Goal: Task Accomplishment & Management: Manage account settings

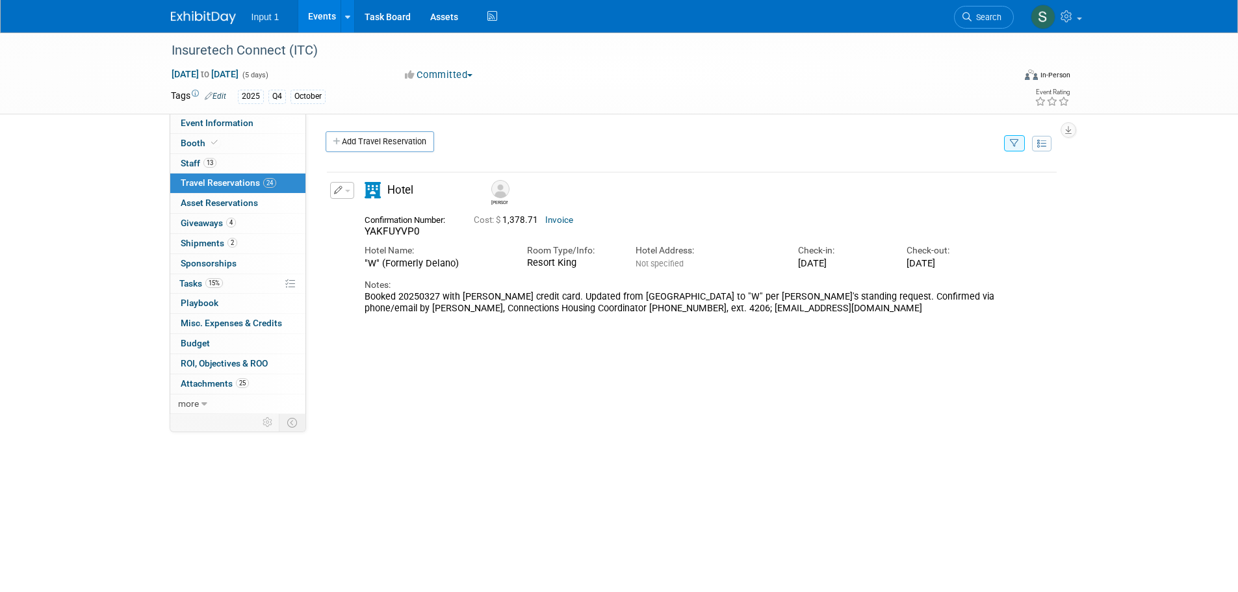
click at [699, 196] on div "[PERSON_NAME]" at bounding box center [729, 191] width 488 height 29
click at [398, 144] on link "Add Travel Reservation" at bounding box center [379, 141] width 108 height 21
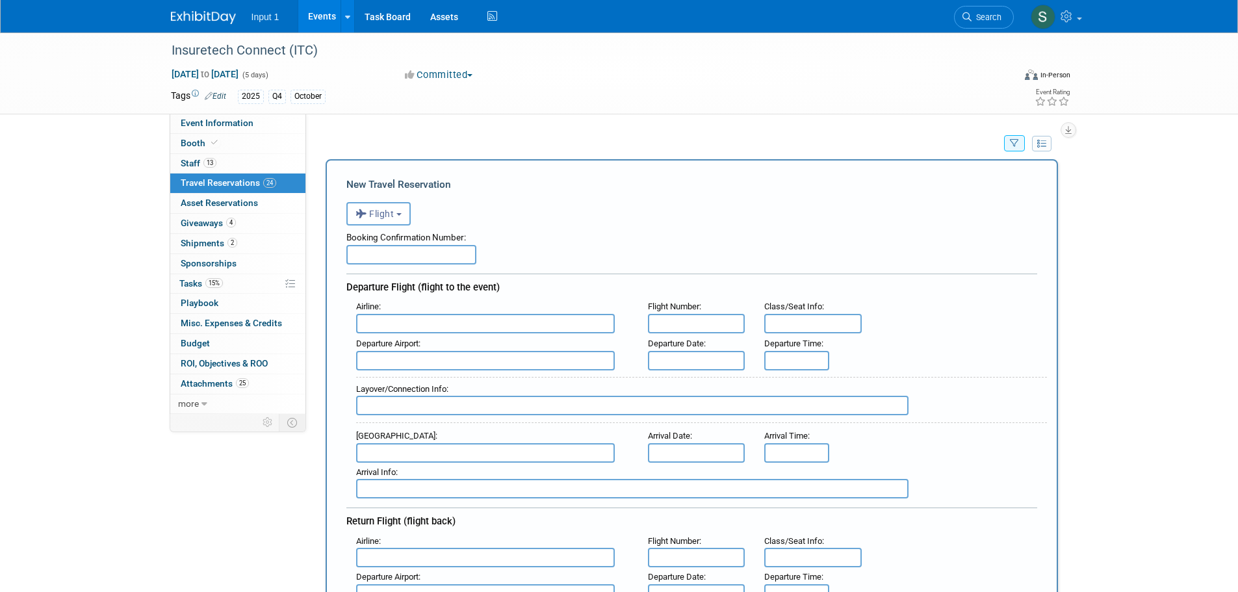
click at [393, 251] on input "text" at bounding box center [411, 254] width 130 height 19
type input "n/a - [PERSON_NAME] Booked"
click at [444, 371] on strong "SWA" at bounding box center [444, 366] width 18 height 10
type input "Southwest Airlines (SWA)"
click at [679, 314] on input "text" at bounding box center [696, 323] width 97 height 19
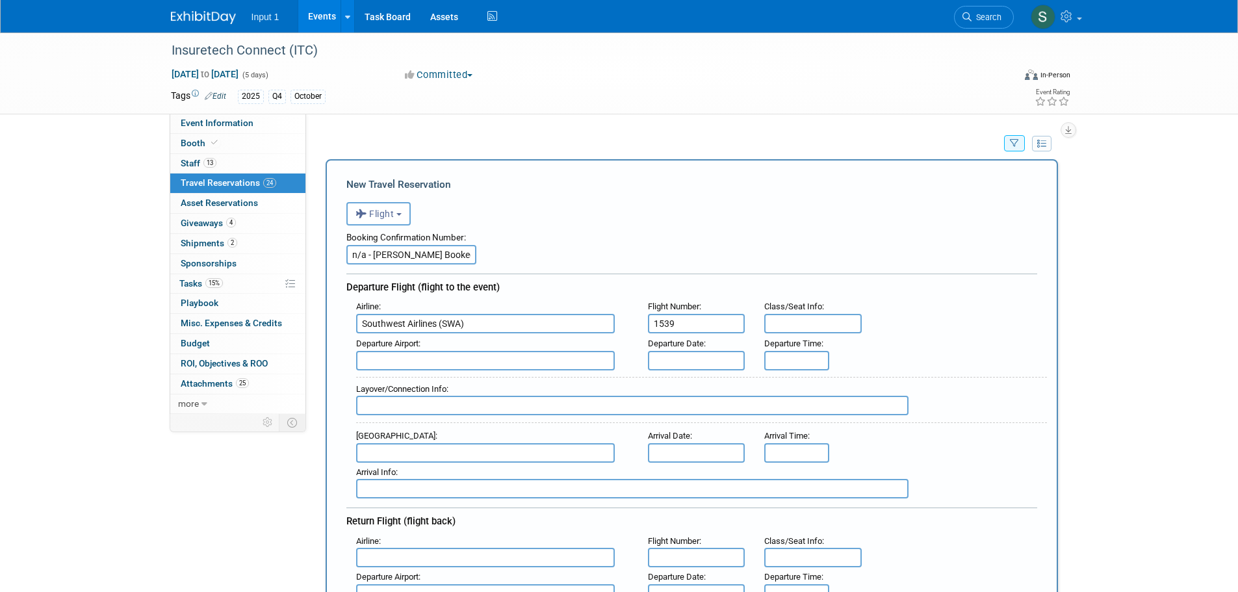
type input "1539"
click at [373, 366] on input "text" at bounding box center [485, 360] width 259 height 19
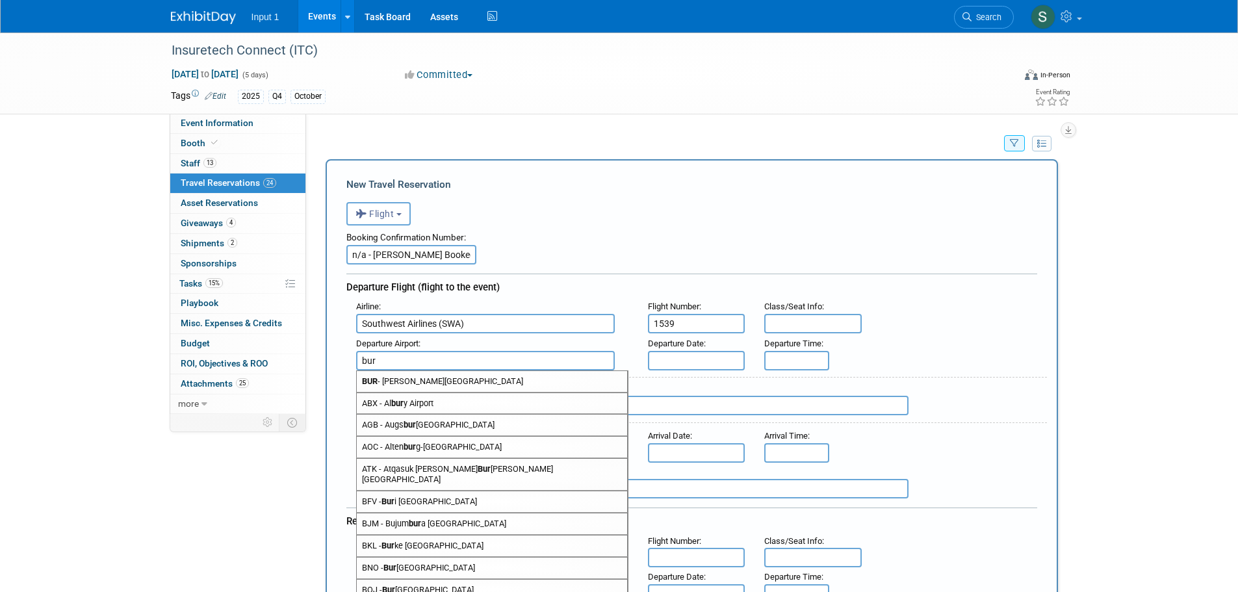
click at [418, 386] on span "BUR - [PERSON_NAME][GEOGRAPHIC_DATA]" at bounding box center [492, 381] width 270 height 21
type input "BUR - [PERSON_NAME][GEOGRAPHIC_DATA]"
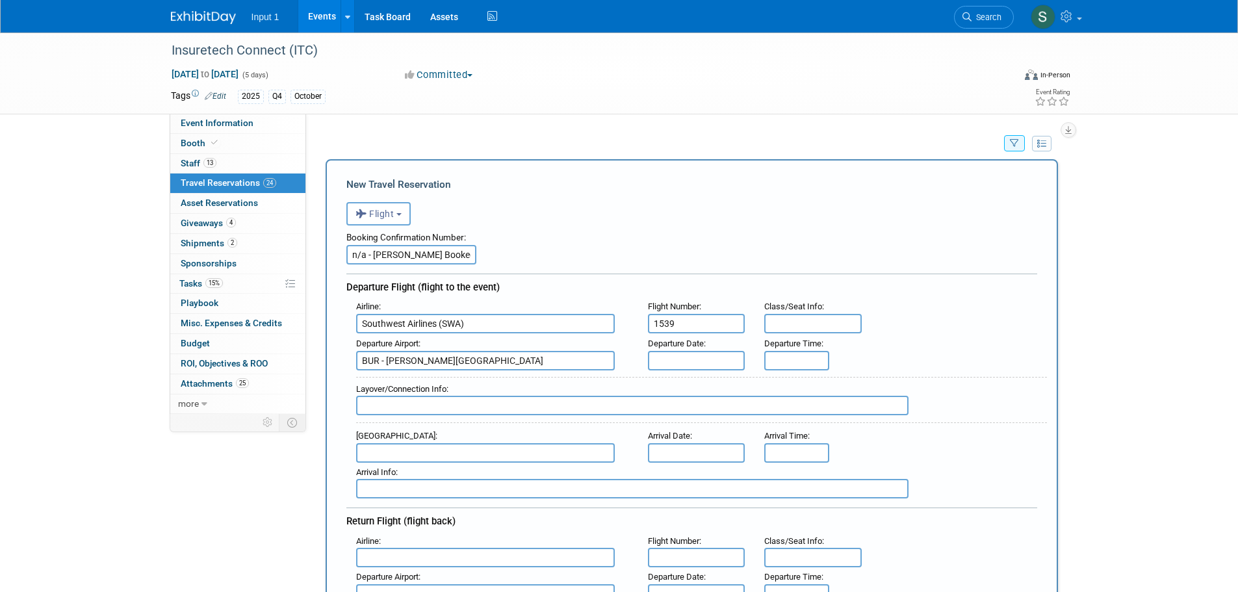
click at [689, 361] on input "text" at bounding box center [696, 360] width 97 height 19
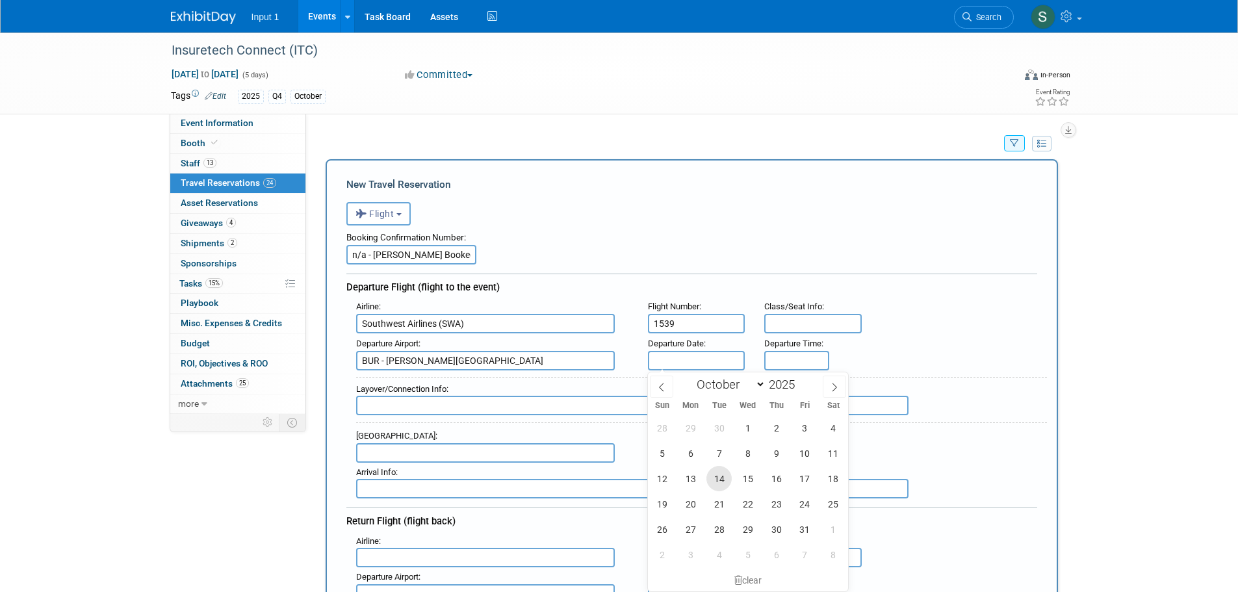
click at [719, 479] on span "14" at bounding box center [718, 478] width 25 height 25
type input "[DATE]"
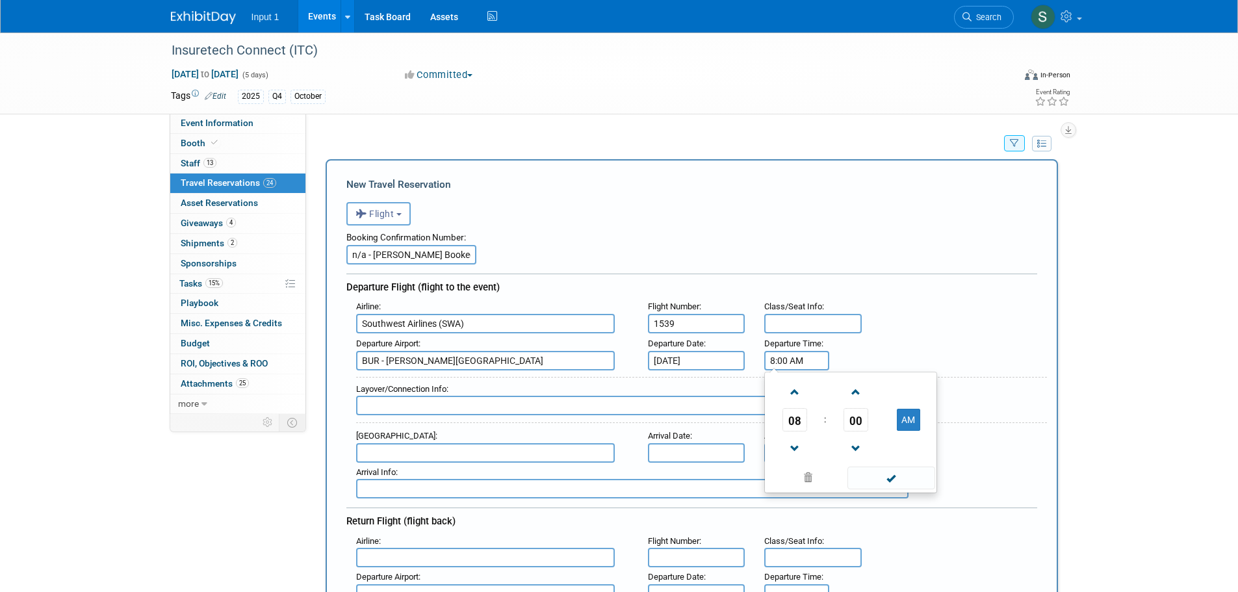
click at [780, 359] on input "8:00 AM" at bounding box center [796, 360] width 65 height 19
click at [798, 427] on span "08" at bounding box center [794, 419] width 25 height 23
click at [863, 392] on td "02" at bounding box center [871, 392] width 42 height 35
click at [907, 418] on button "AM" at bounding box center [907, 420] width 23 height 22
click at [851, 420] on span "00" at bounding box center [855, 419] width 25 height 23
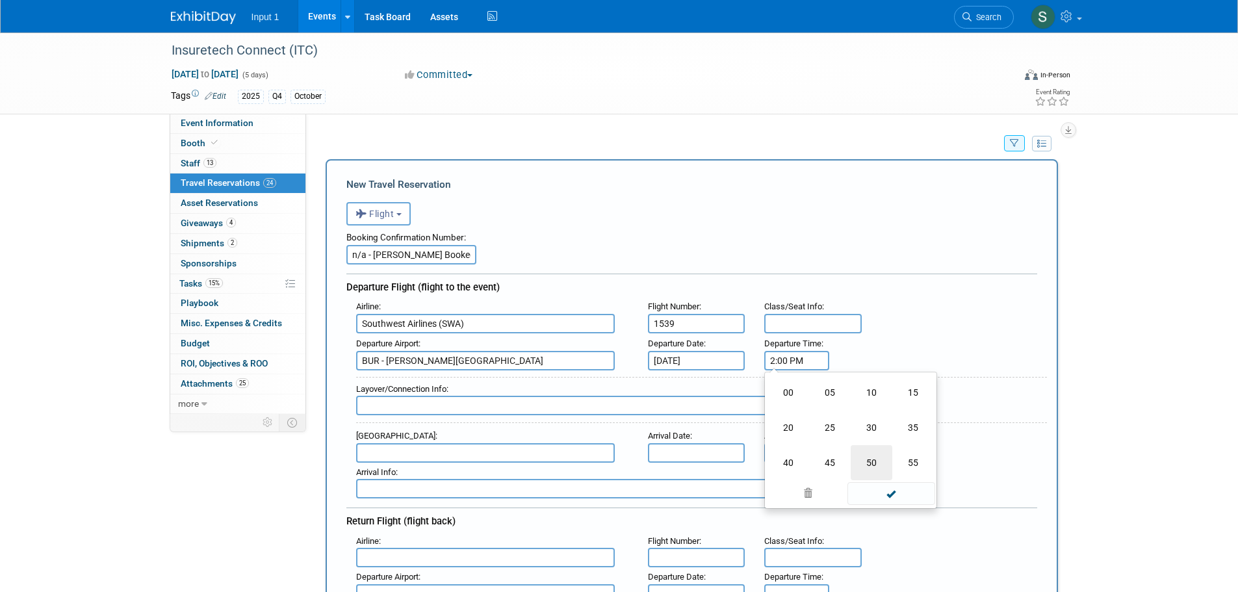
click at [876, 465] on td "50" at bounding box center [871, 462] width 42 height 35
type input "2:50 PM"
click at [879, 480] on span at bounding box center [891, 477] width 88 height 23
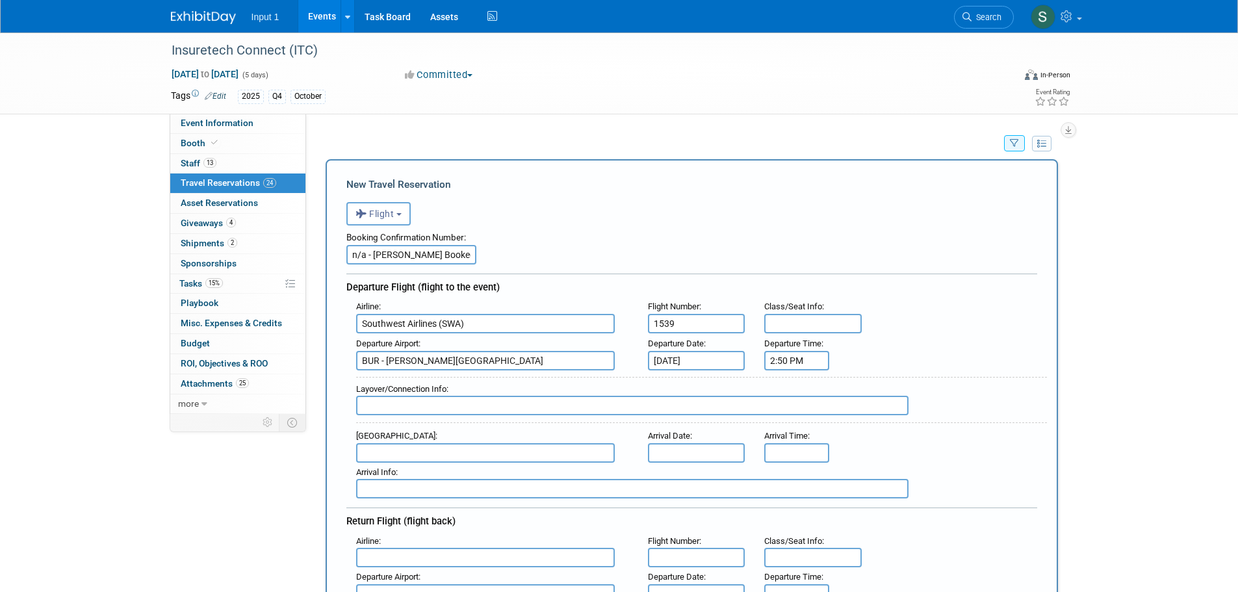
click at [397, 446] on input "text" at bounding box center [485, 452] width 259 height 19
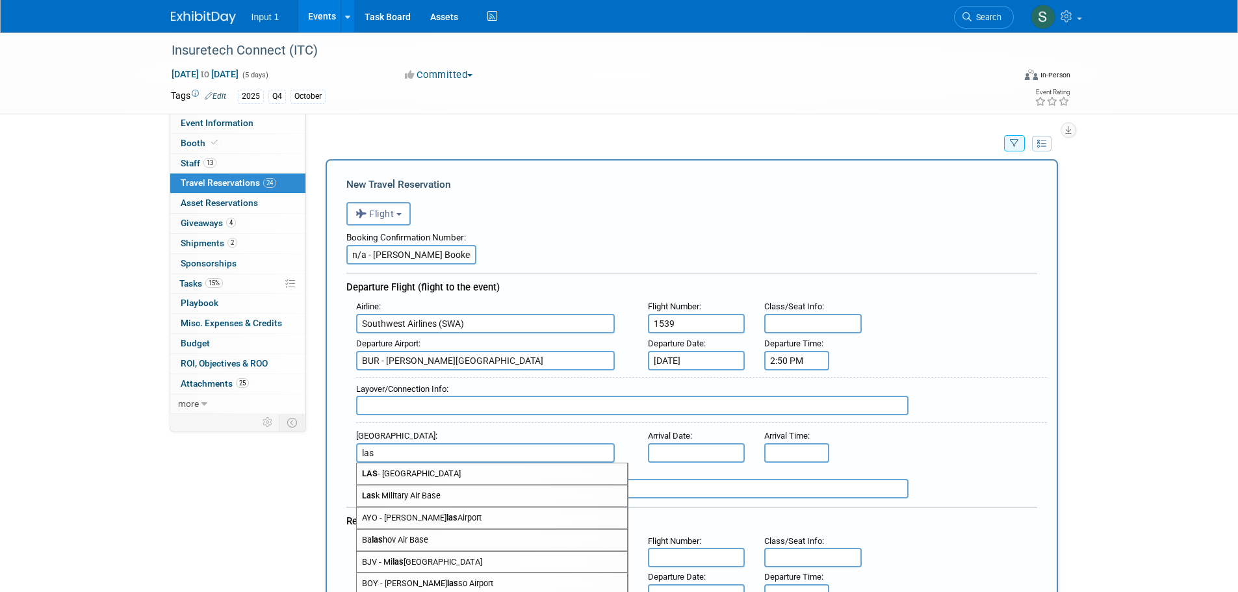
click at [409, 476] on span "LAS - [GEOGRAPHIC_DATA]" at bounding box center [492, 473] width 270 height 21
type input "LAS - [GEOGRAPHIC_DATA]"
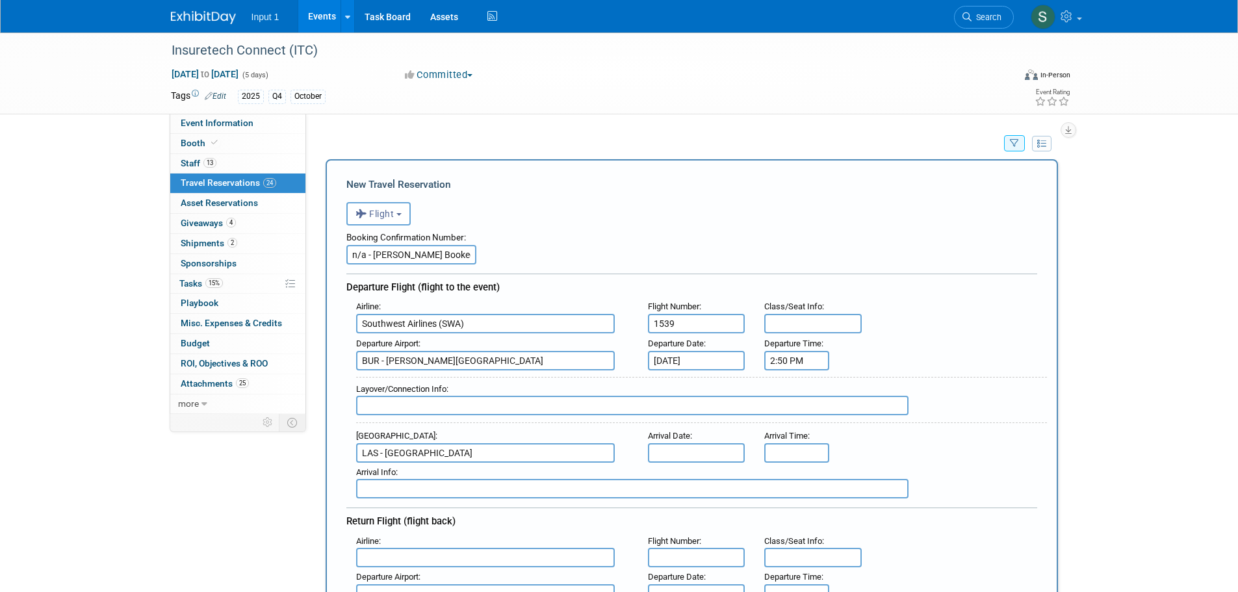
click at [676, 449] on input "text" at bounding box center [696, 452] width 97 height 19
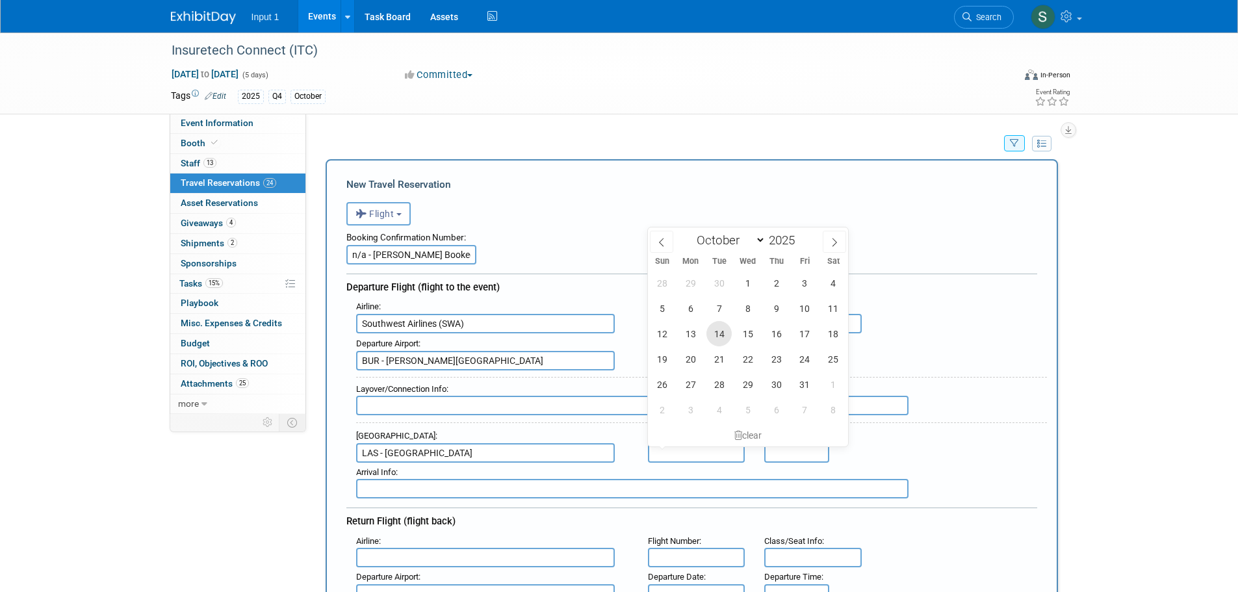
click at [718, 335] on span "14" at bounding box center [718, 333] width 25 height 25
type input "[DATE]"
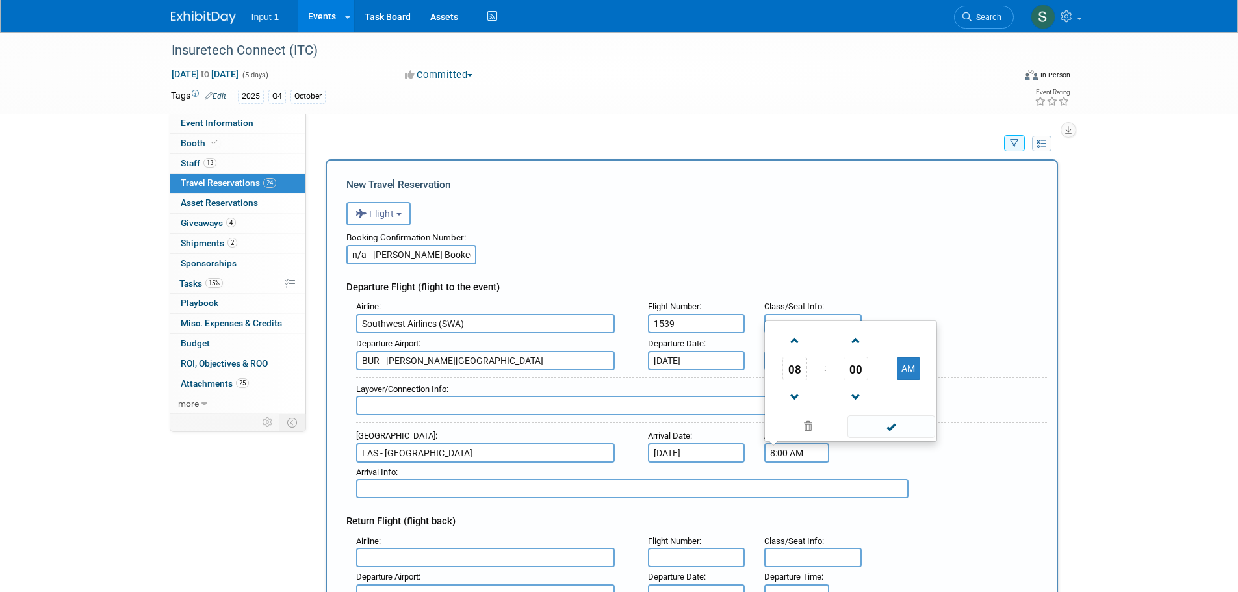
click at [772, 455] on input "8:00 AM" at bounding box center [796, 452] width 65 height 19
click at [796, 366] on span "08" at bounding box center [794, 368] width 25 height 23
click at [786, 359] on td "04" at bounding box center [788, 360] width 42 height 35
click at [907, 366] on button "AM" at bounding box center [907, 368] width 23 height 22
type input "4:00 PM"
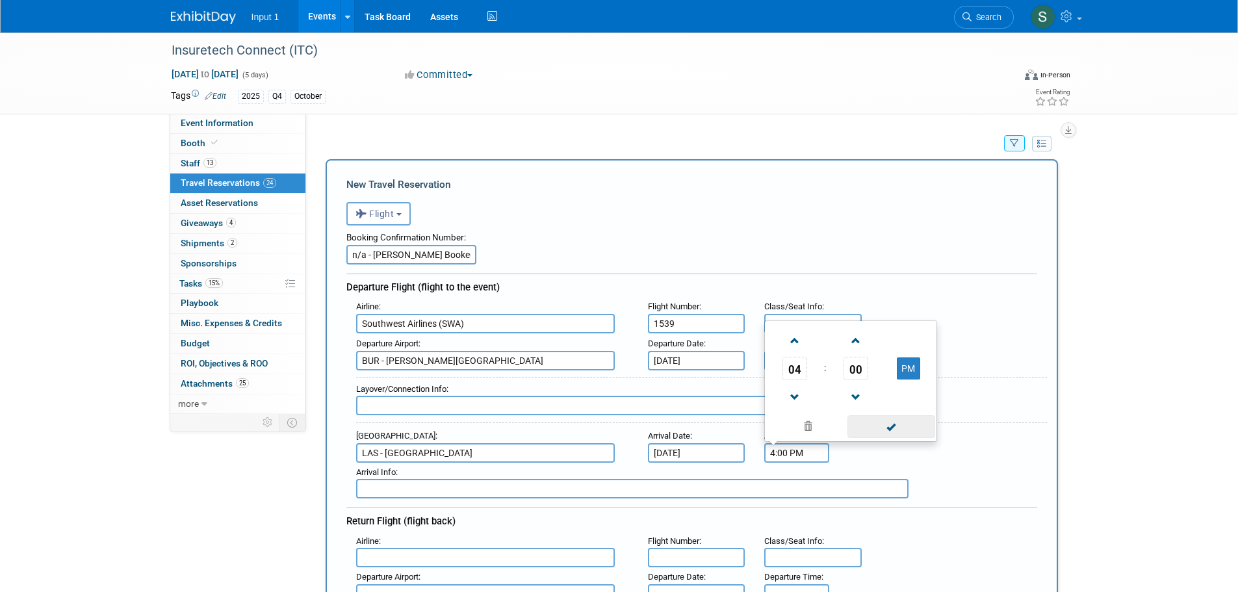
click at [887, 427] on span at bounding box center [891, 426] width 88 height 23
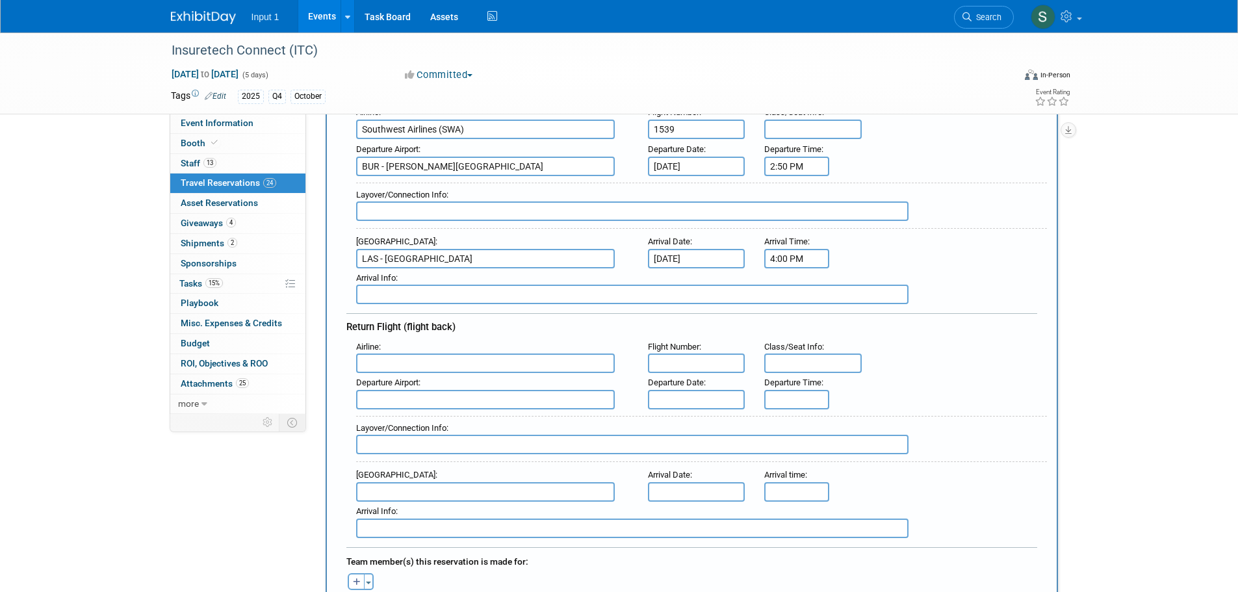
scroll to position [195, 0]
click at [430, 368] on input "text" at bounding box center [485, 362] width 259 height 19
click at [429, 403] on span "Southwest Airlines ( SWA )" at bounding box center [492, 405] width 270 height 21
type input "Southwest Airlines (SWA)"
click at [702, 361] on input "text" at bounding box center [696, 362] width 97 height 19
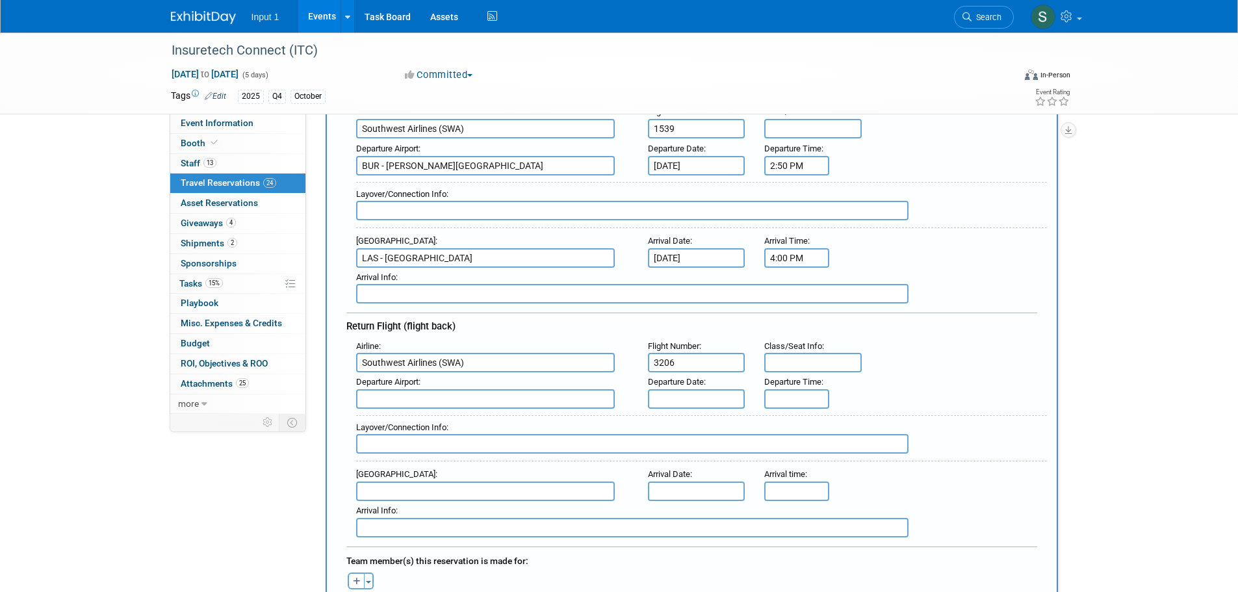
type input "3206"
click at [377, 395] on input "text" at bounding box center [485, 398] width 259 height 19
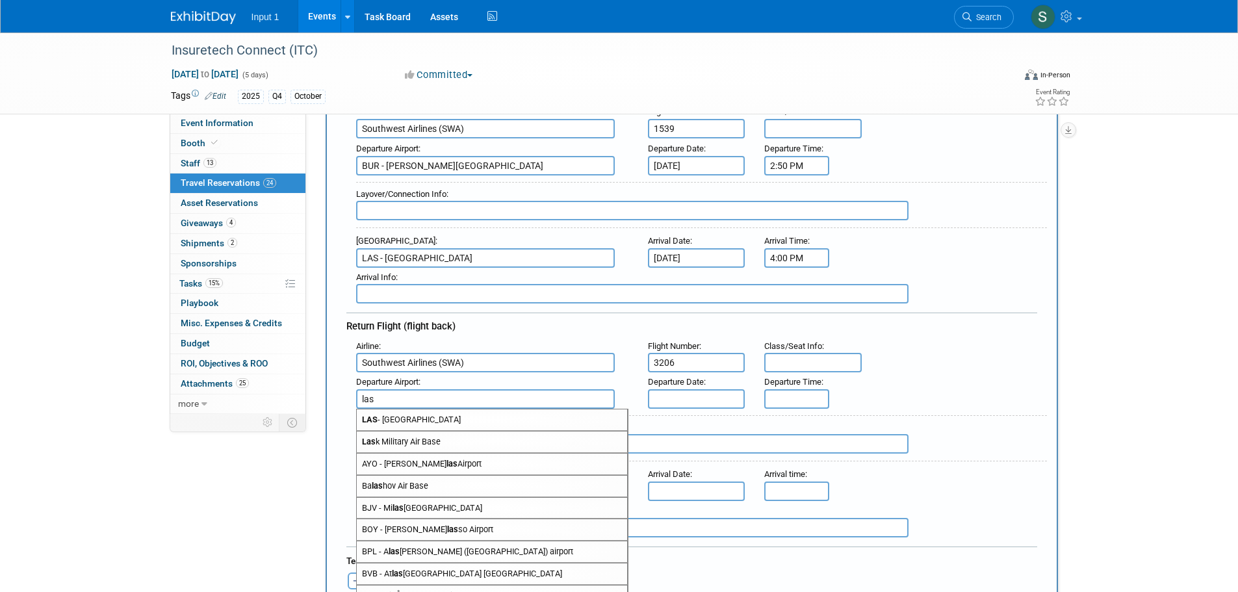
click at [459, 421] on span "LAS - [GEOGRAPHIC_DATA]" at bounding box center [492, 419] width 270 height 21
type input "LAS - [GEOGRAPHIC_DATA]"
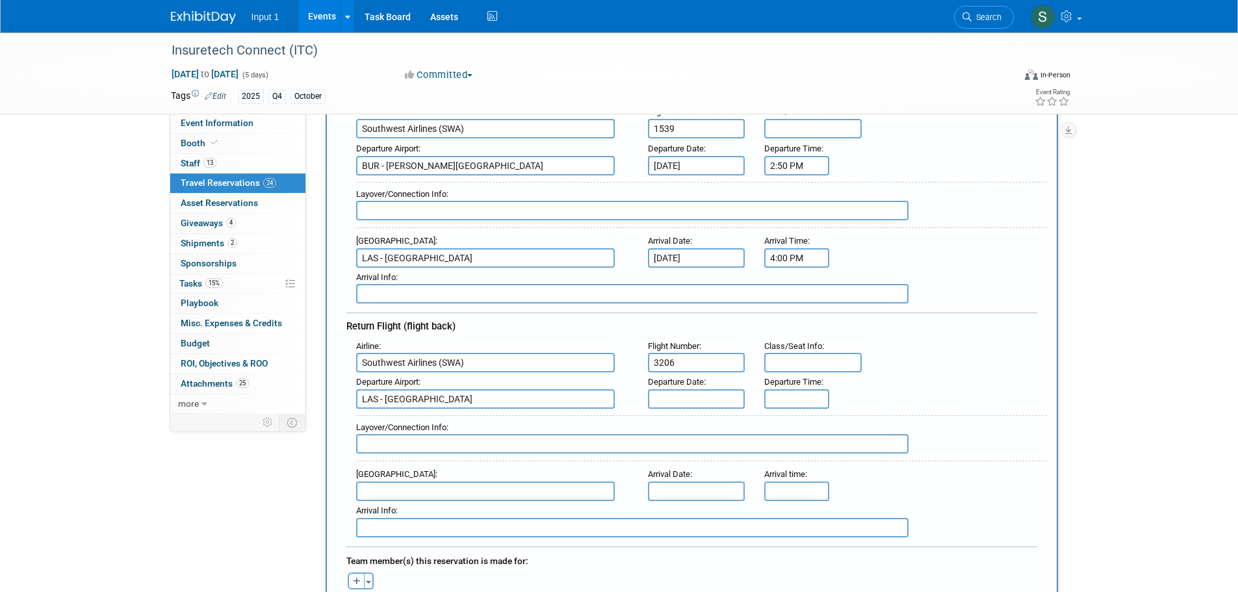
click at [659, 399] on input "text" at bounding box center [696, 398] width 97 height 19
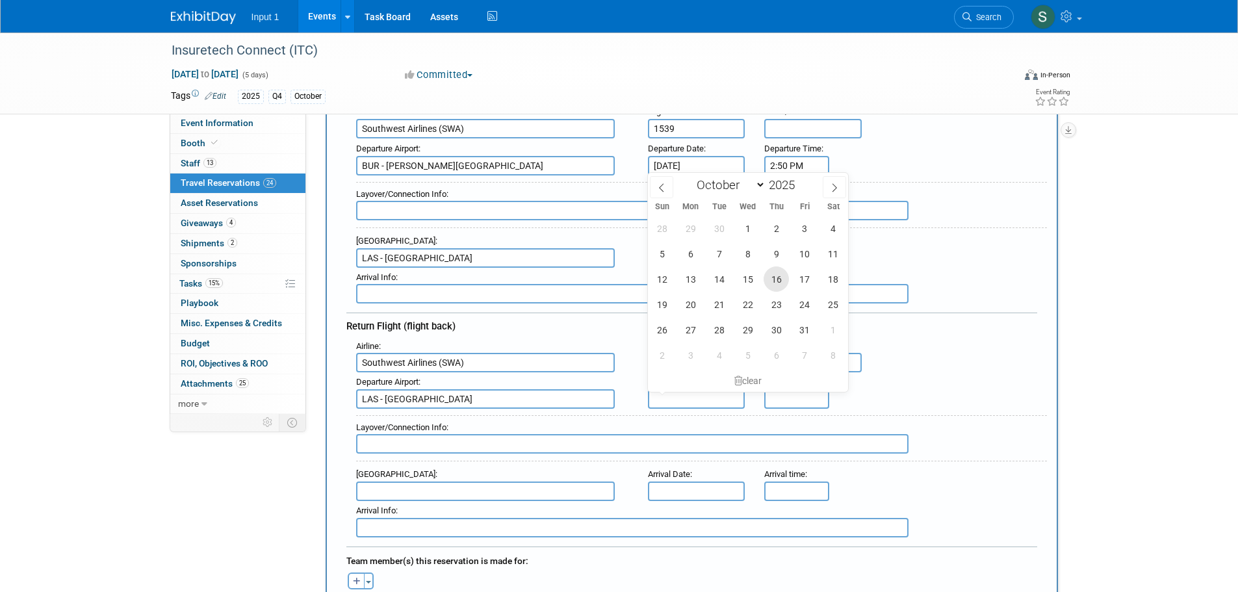
click at [774, 280] on span "16" at bounding box center [775, 278] width 25 height 25
type input "[DATE]"
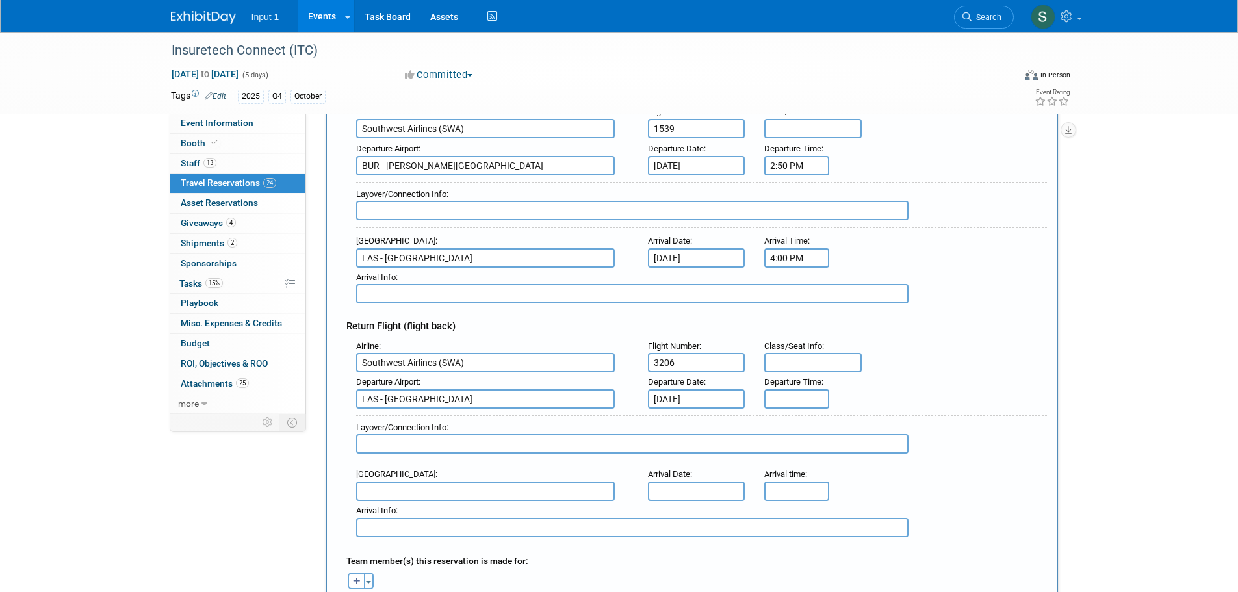
click at [785, 409] on div "Layover/Connection Info :" at bounding box center [696, 437] width 700 height 57
click at [785, 400] on input "5:00 PM" at bounding box center [796, 398] width 65 height 19
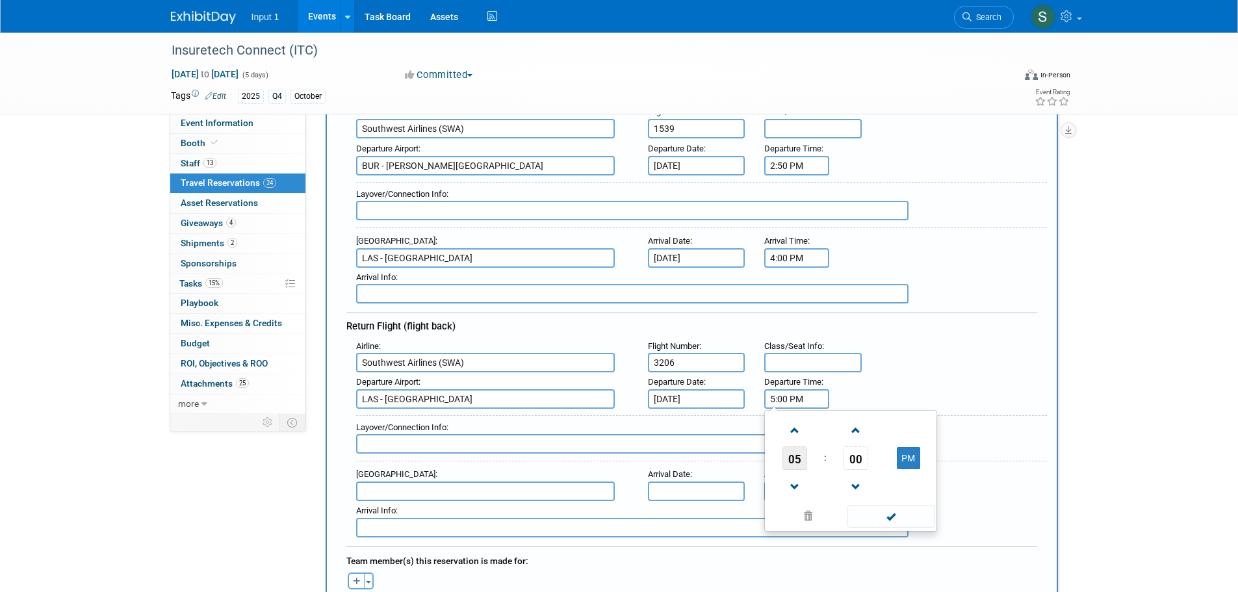
click at [795, 446] on span "05" at bounding box center [794, 457] width 25 height 23
click at [911, 460] on td "07" at bounding box center [913, 465] width 42 height 35
click at [859, 453] on span "00" at bounding box center [855, 457] width 25 height 23
click at [870, 459] on td "30" at bounding box center [871, 465] width 42 height 35
type input "7:30 PM"
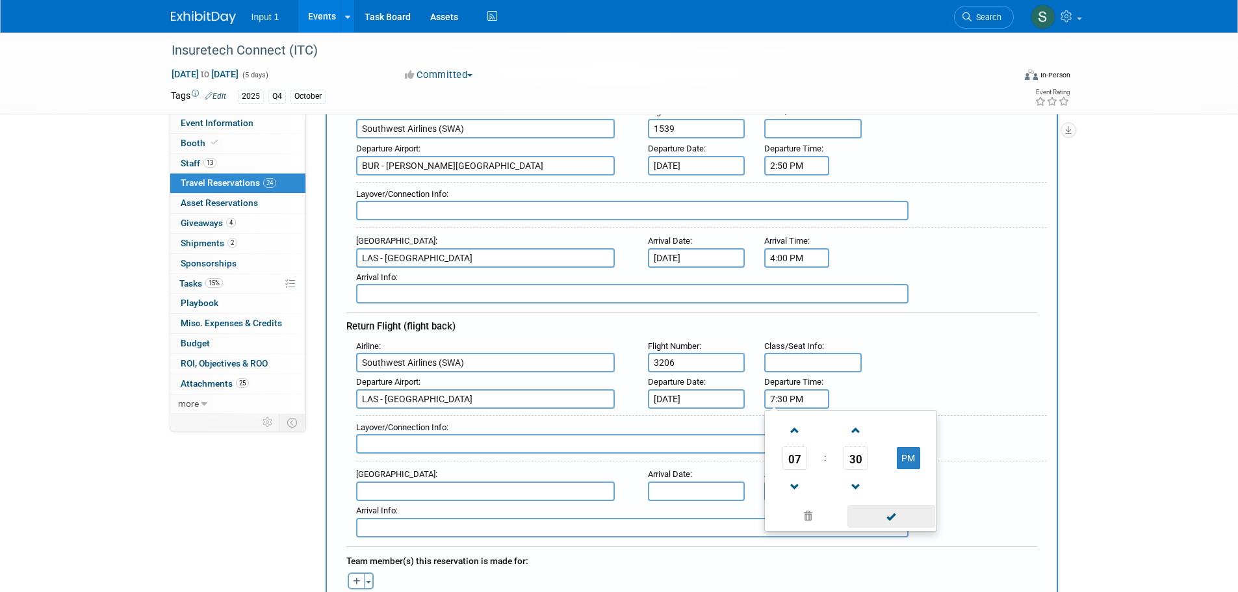
click at [894, 511] on span at bounding box center [891, 516] width 88 height 23
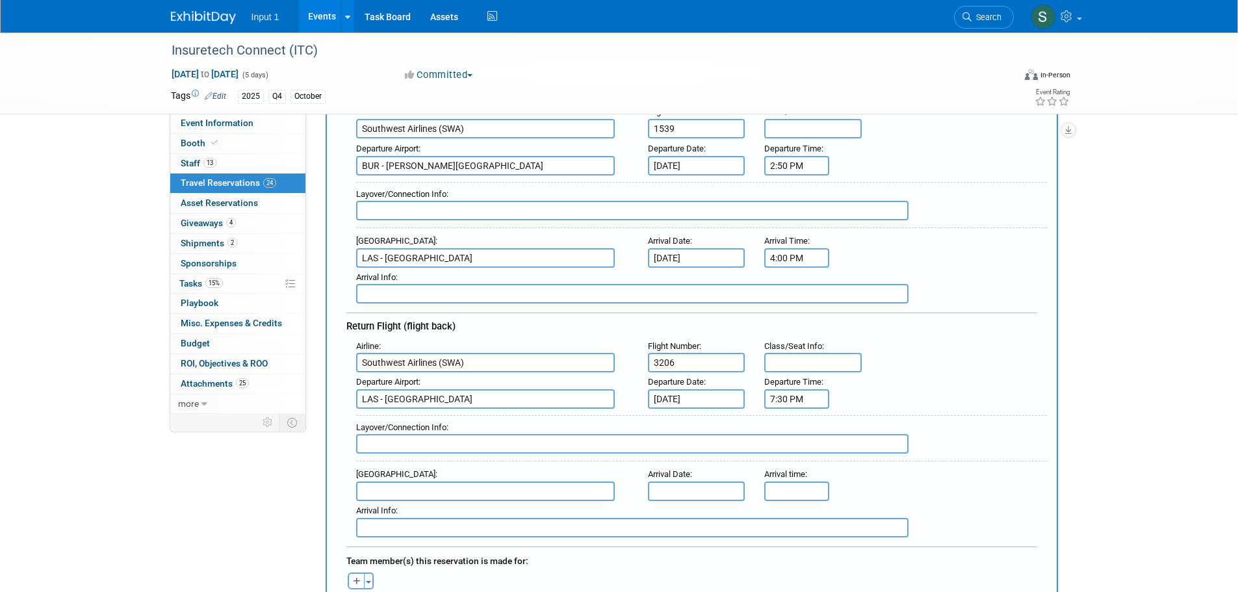
click at [385, 490] on input "text" at bounding box center [485, 490] width 259 height 19
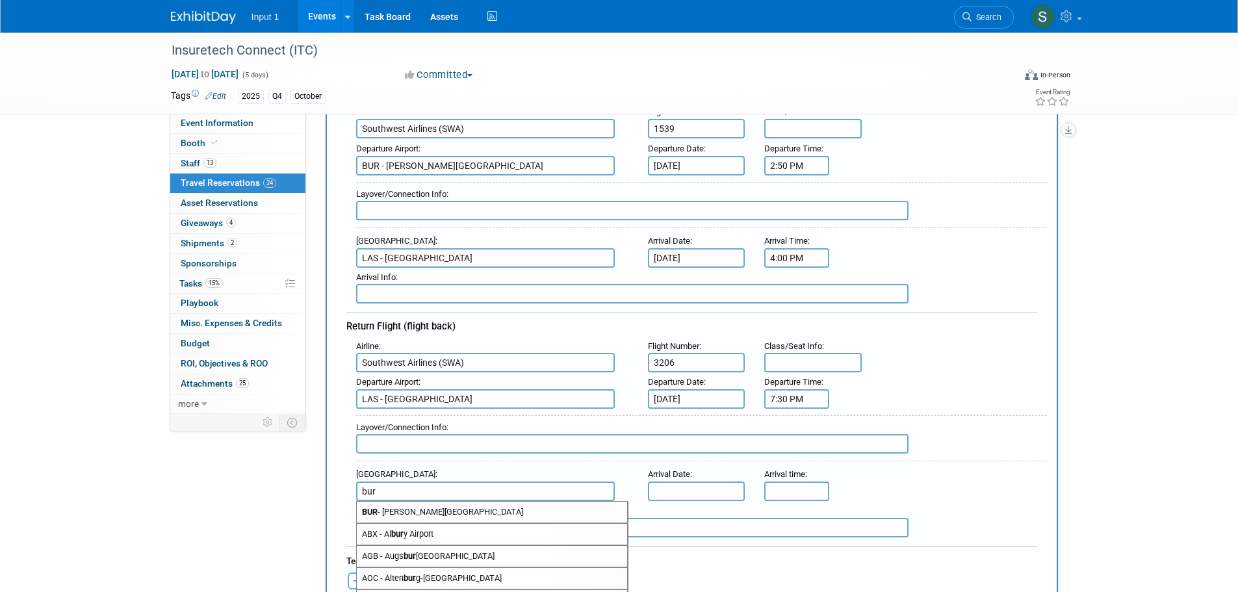
click at [411, 513] on span "BUR - [PERSON_NAME][GEOGRAPHIC_DATA]" at bounding box center [492, 512] width 270 height 21
type input "BUR - [PERSON_NAME][GEOGRAPHIC_DATA]"
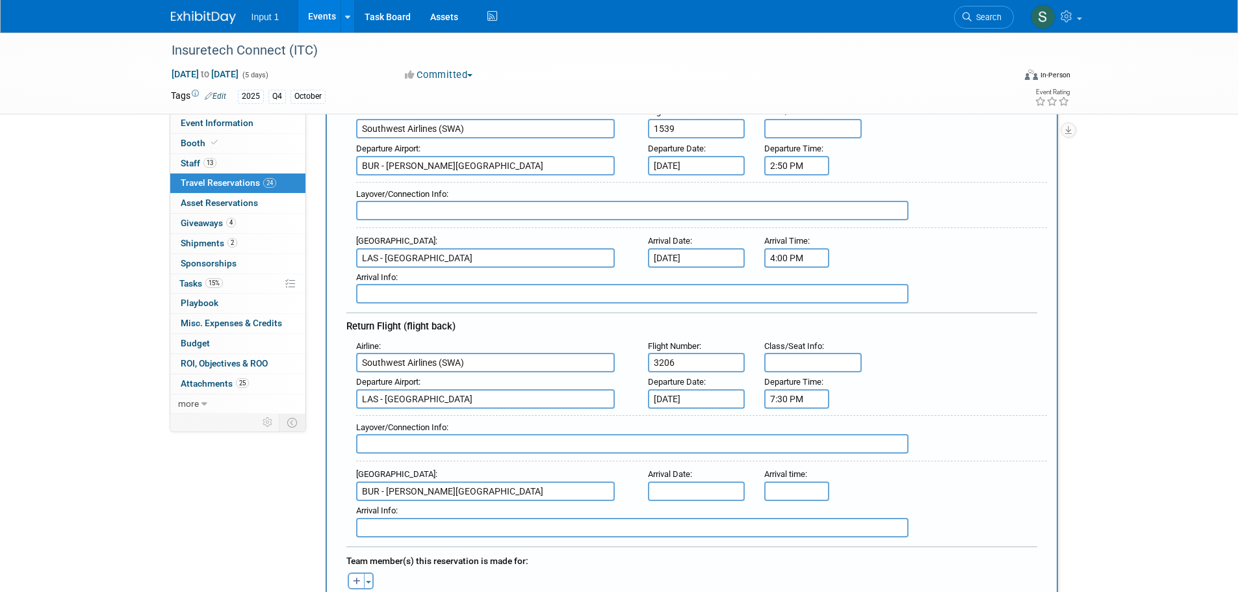
click at [708, 492] on input "text" at bounding box center [696, 490] width 97 height 19
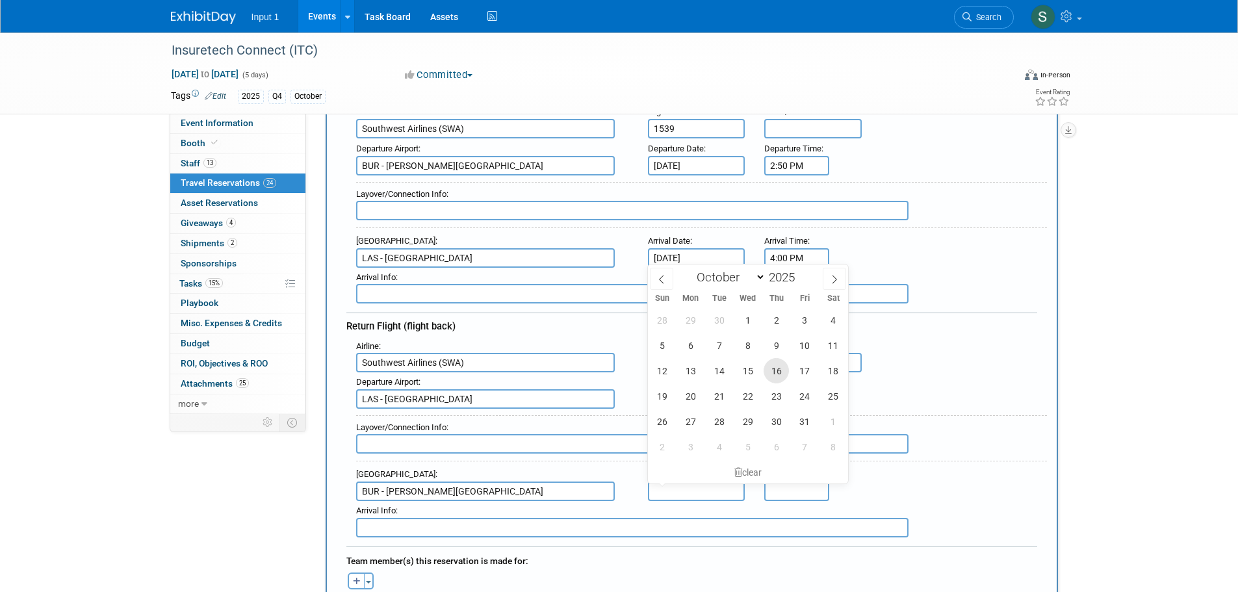
click at [778, 370] on span "16" at bounding box center [775, 370] width 25 height 25
type input "[DATE]"
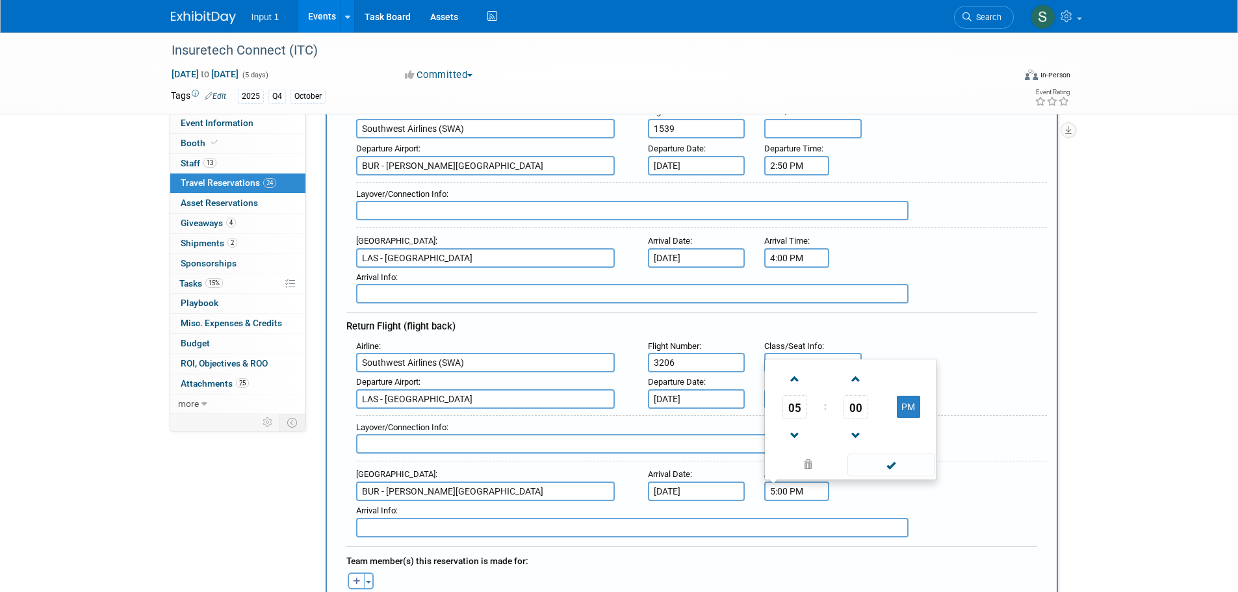
click at [785, 483] on input "5:00 PM" at bounding box center [796, 490] width 65 height 19
click at [803, 407] on span "05" at bounding box center [794, 406] width 25 height 23
click at [791, 426] on td "08" at bounding box center [788, 433] width 42 height 35
click at [859, 404] on span "00" at bounding box center [855, 406] width 25 height 23
click at [827, 425] on td "45" at bounding box center [830, 433] width 42 height 35
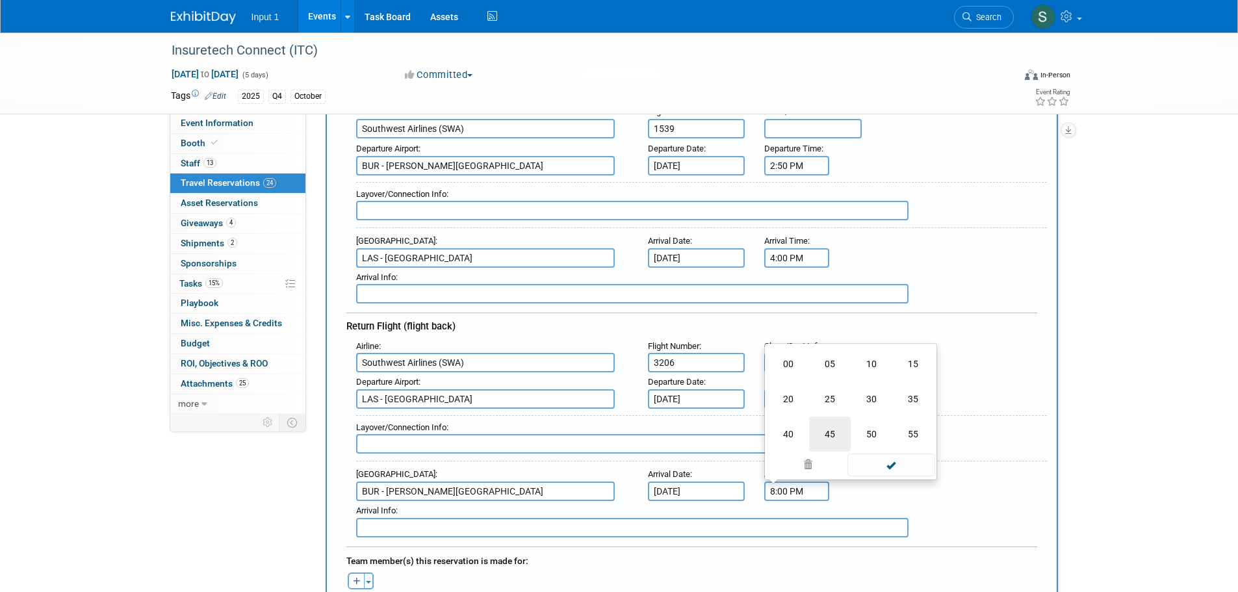
type input "8:45 PM"
click at [886, 467] on span at bounding box center [891, 464] width 88 height 23
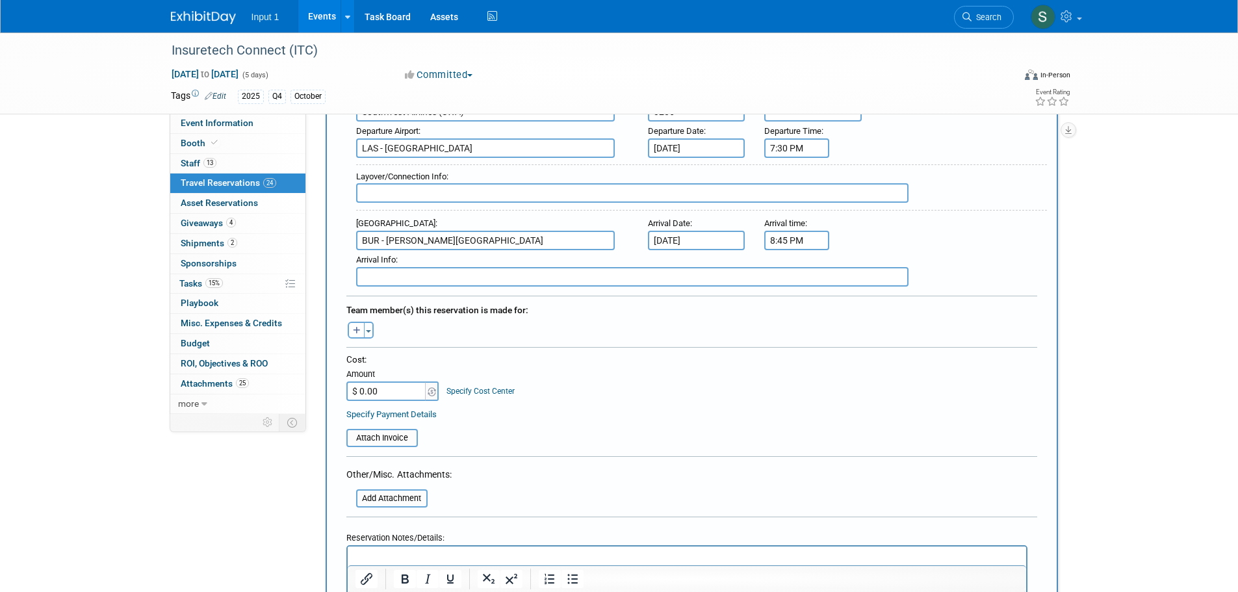
scroll to position [455, 0]
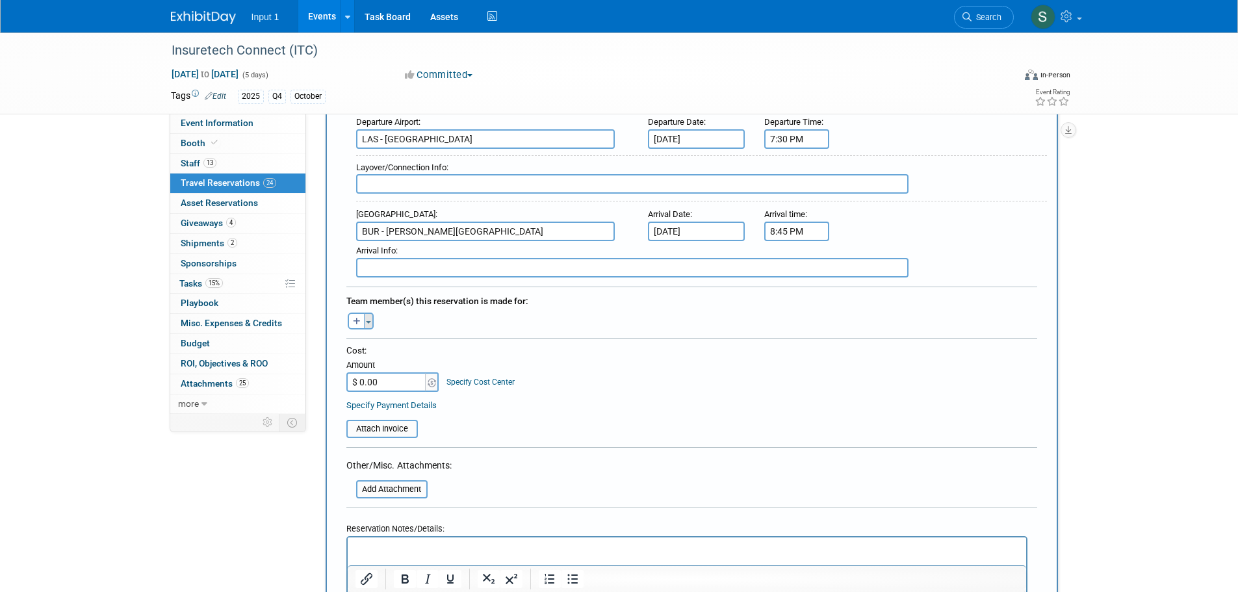
click at [367, 321] on span "button" at bounding box center [368, 322] width 5 height 3
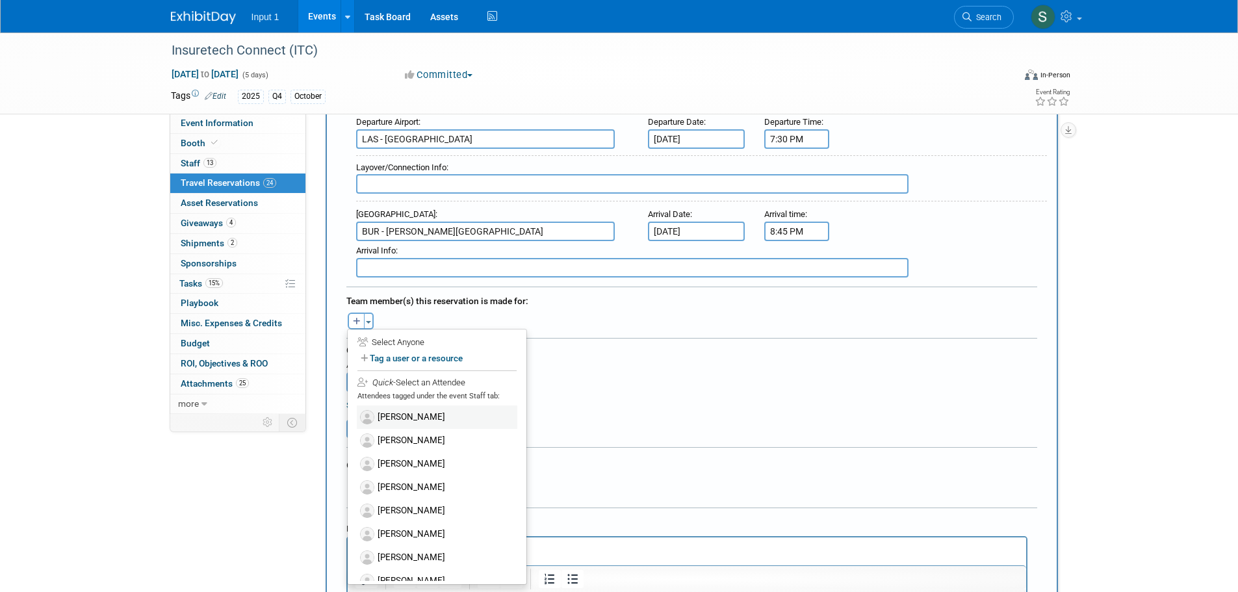
click at [400, 408] on label "[PERSON_NAME]" at bounding box center [437, 416] width 160 height 23
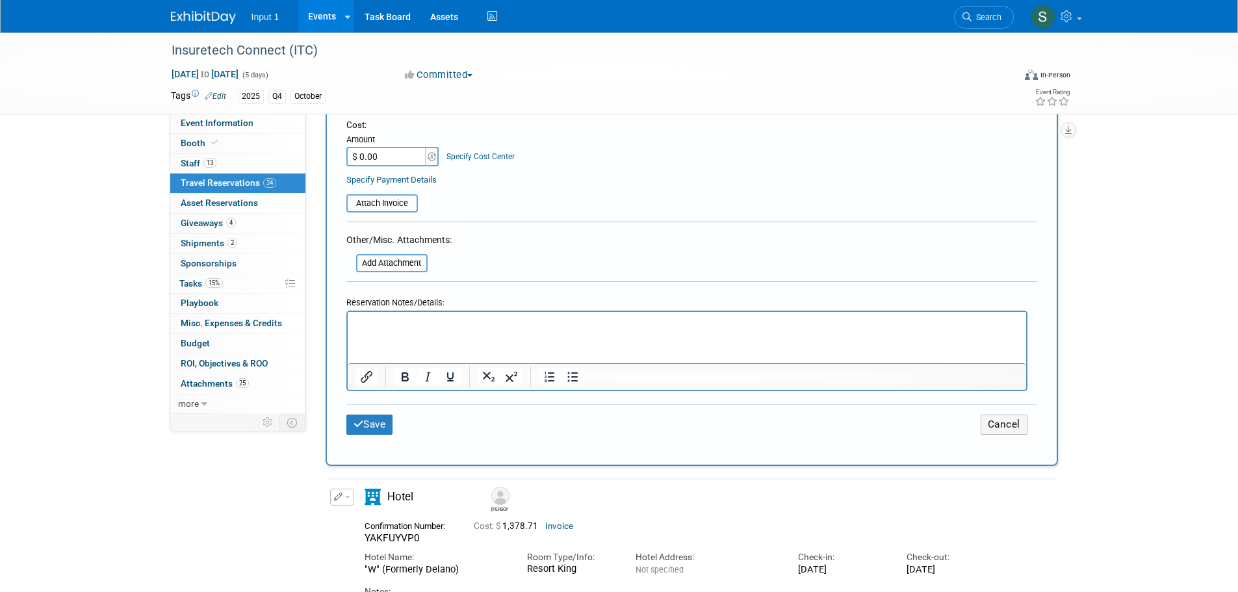
scroll to position [715, 0]
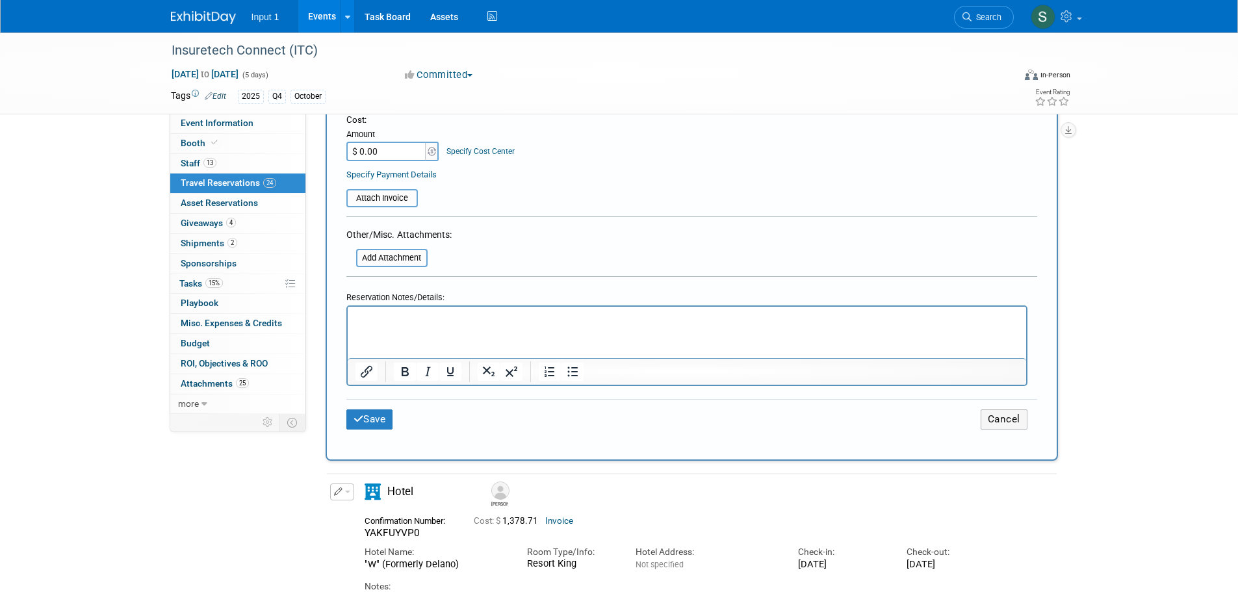
click at [383, 142] on input "$ 0.00" at bounding box center [386, 151] width 81 height 19
type input "$ 315.96"
click at [389, 192] on input "file" at bounding box center [339, 198] width 155 height 16
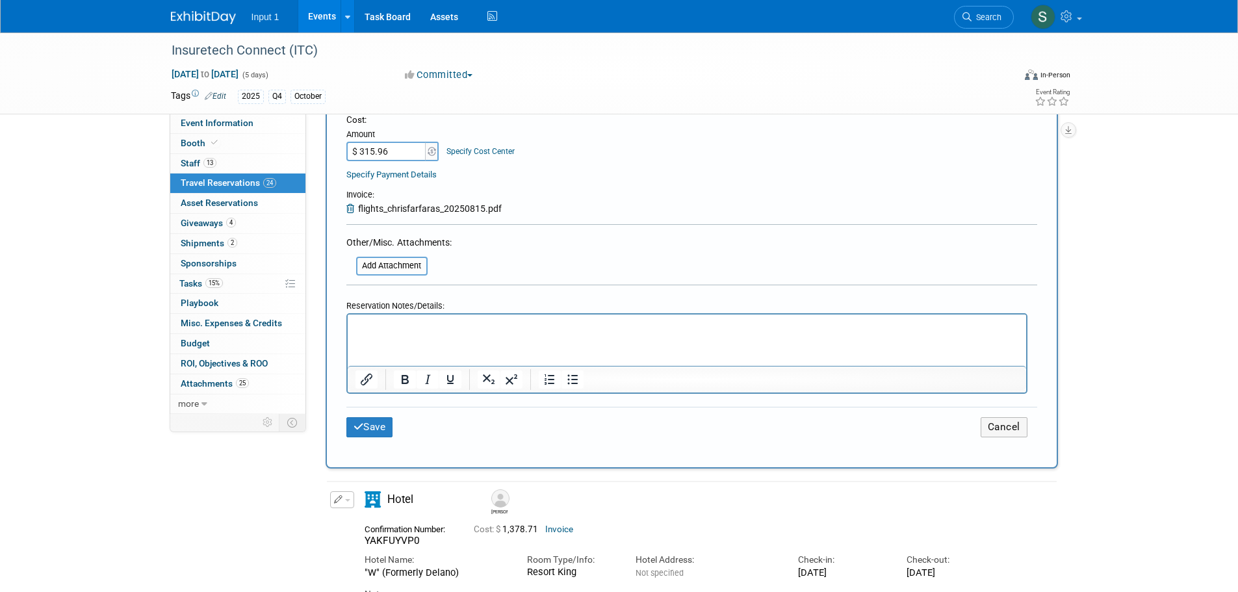
click at [388, 333] on html at bounding box center [686, 323] width 678 height 19
click at [416, 320] on p "[PERSON_NAME] booked and paid for flight with" at bounding box center [686, 326] width 663 height 14
click at [413, 321] on p "[PERSON_NAME] booked and paid for flight with" at bounding box center [686, 326] width 663 height 14
click at [559, 323] on p "[PERSON_NAME] booked 20250815 and paid for flight with" at bounding box center [686, 326] width 663 height 14
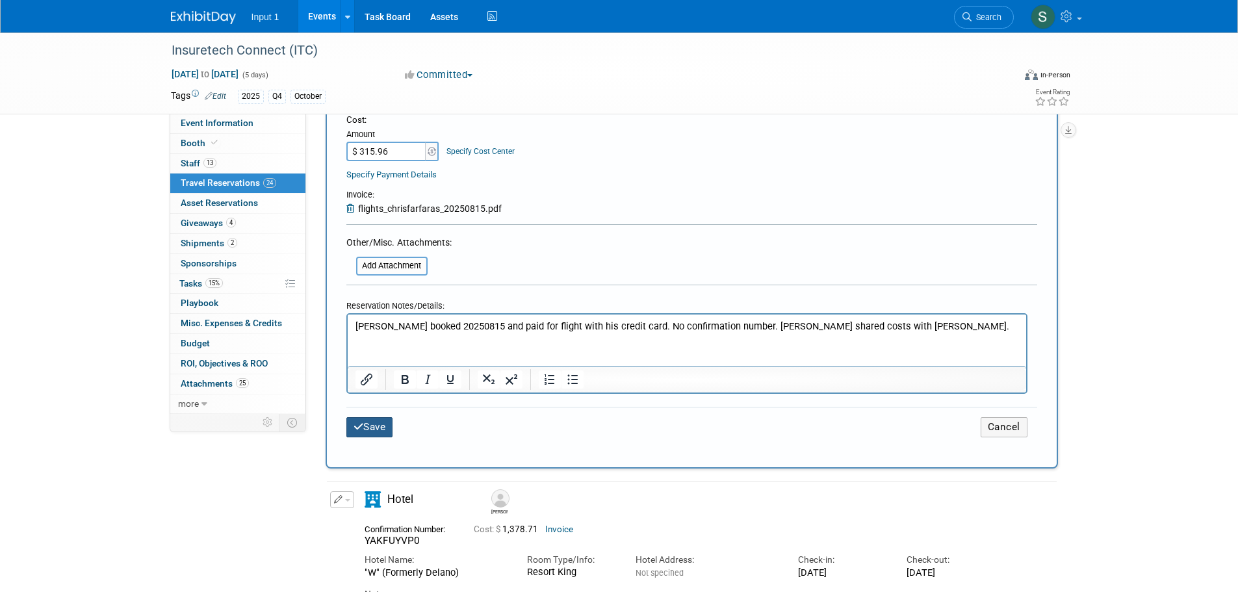
click at [373, 421] on button "Save" at bounding box center [369, 427] width 47 height 20
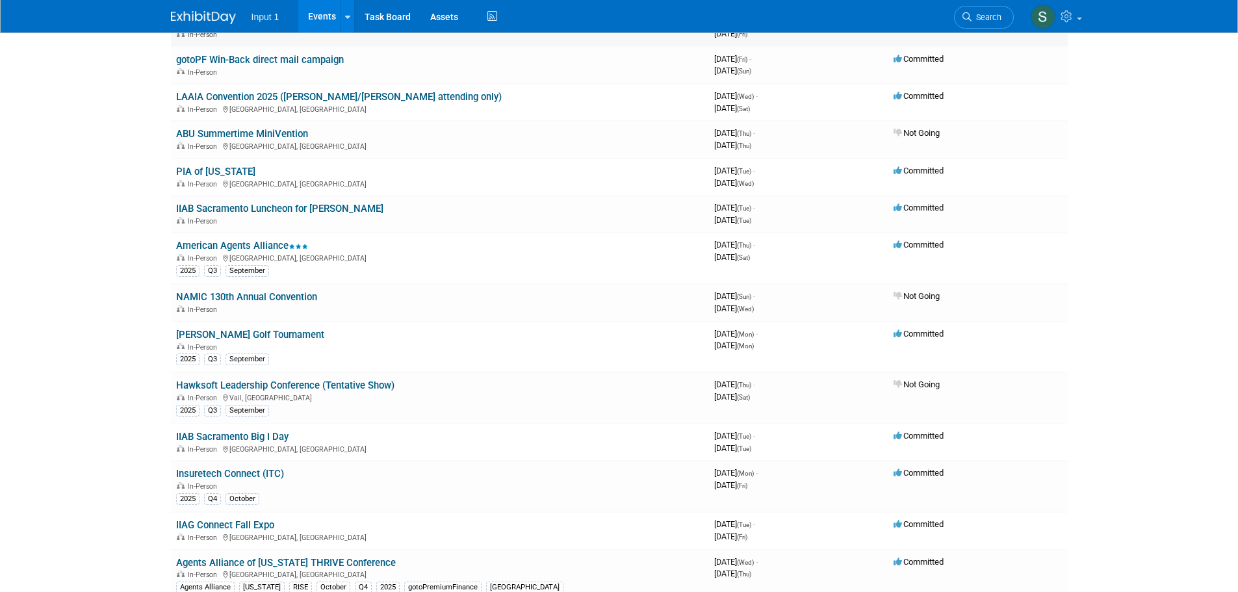
scroll to position [260, 0]
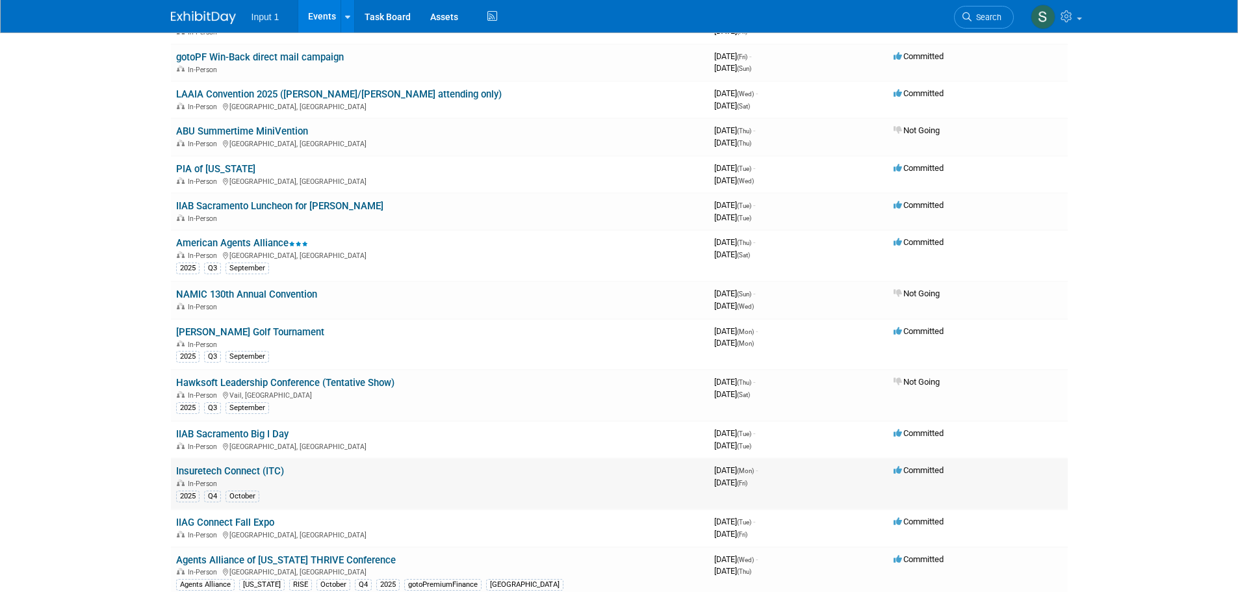
click at [253, 474] on link "Insuretech Connect (ITC)" at bounding box center [230, 471] width 108 height 12
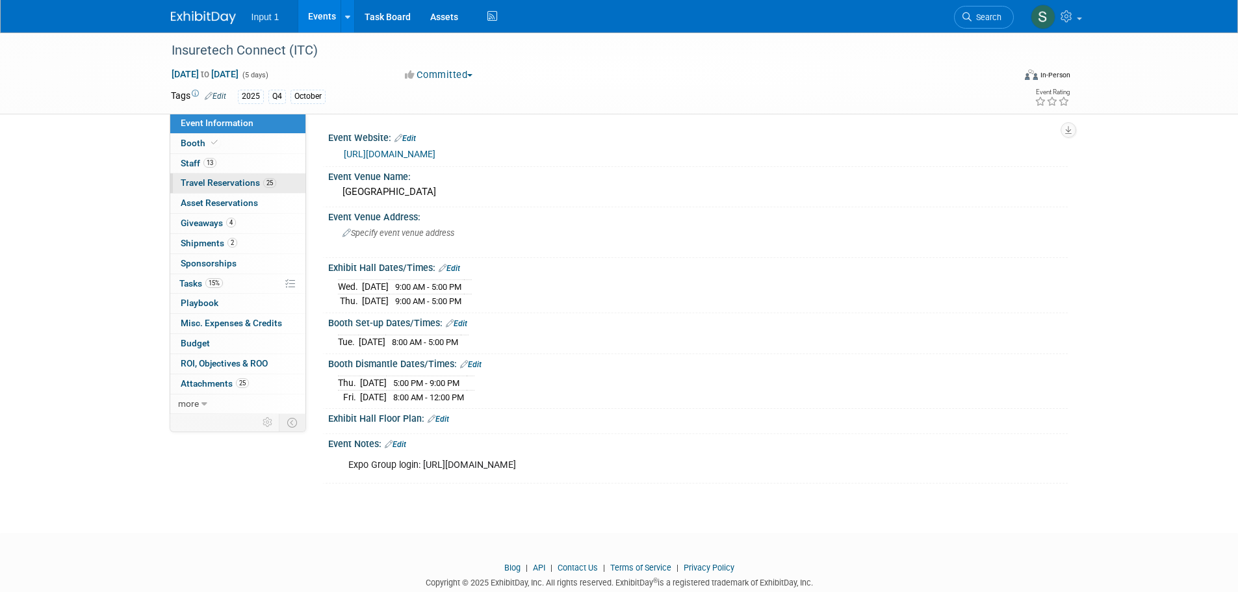
click at [251, 184] on span "Travel Reservations 25" at bounding box center [228, 182] width 95 height 10
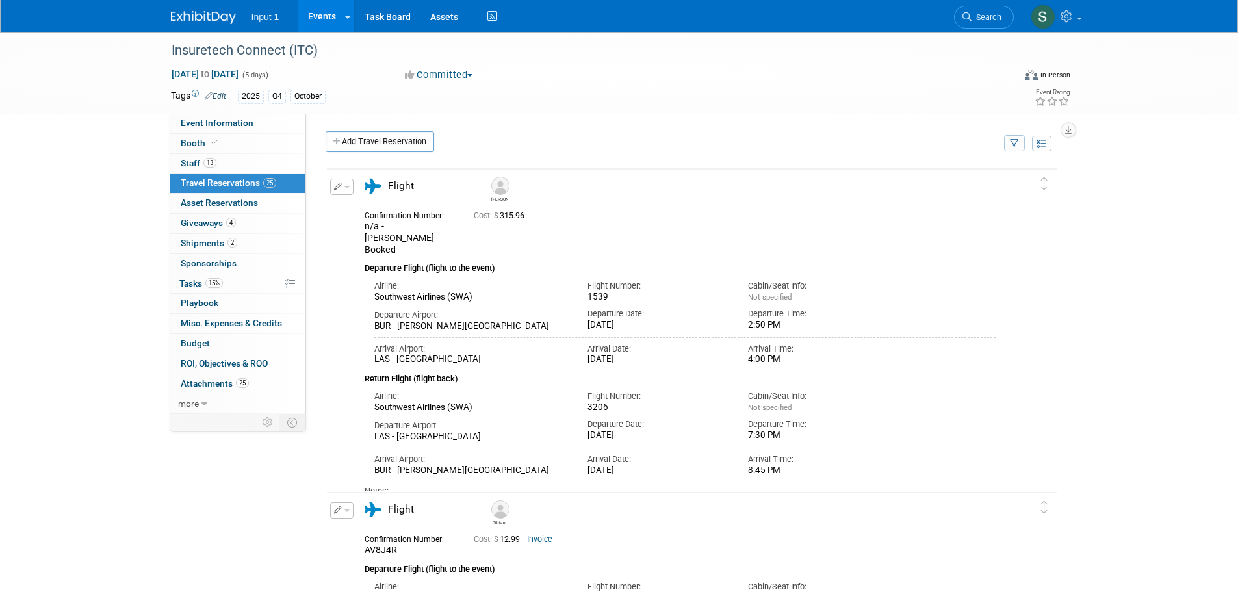
click at [1018, 144] on icon "button" at bounding box center [1014, 144] width 9 height 8
click at [982, 184] on select "-- Select Traveler -- All reservation with no one tagged Chris Farfaras Gillian…" at bounding box center [933, 183] width 161 height 18
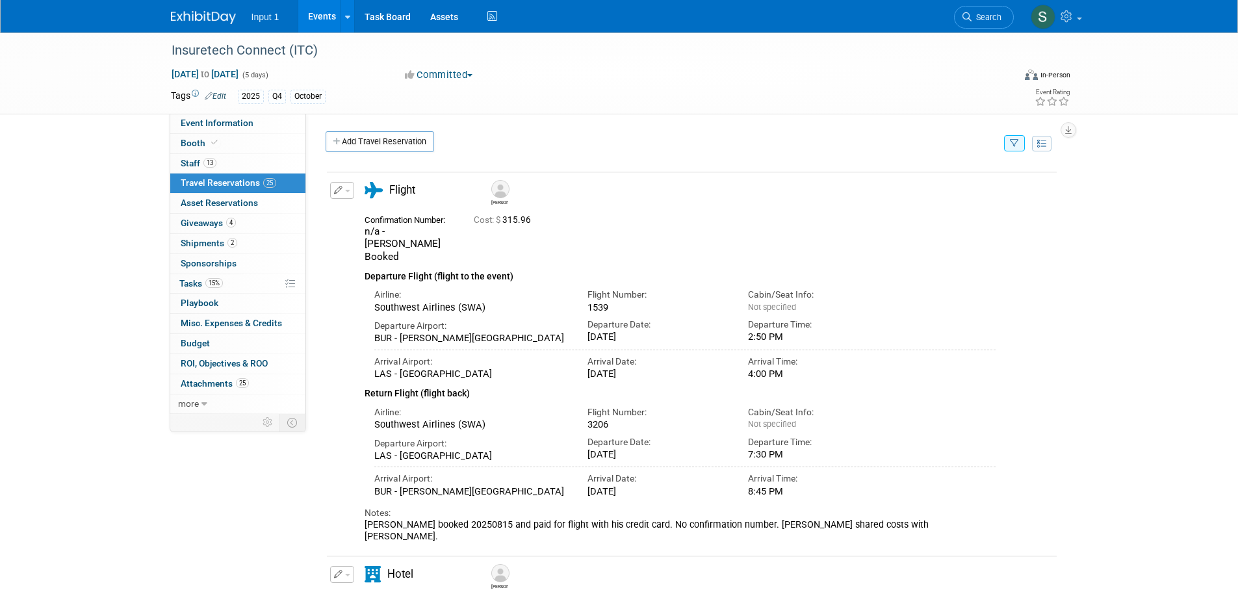
click at [1019, 143] on button "button" at bounding box center [1014, 143] width 21 height 16
click at [935, 179] on select "-- Select Traveler -- All reservation with no one tagged Chris Farfaras Gillian…" at bounding box center [933, 183] width 161 height 18
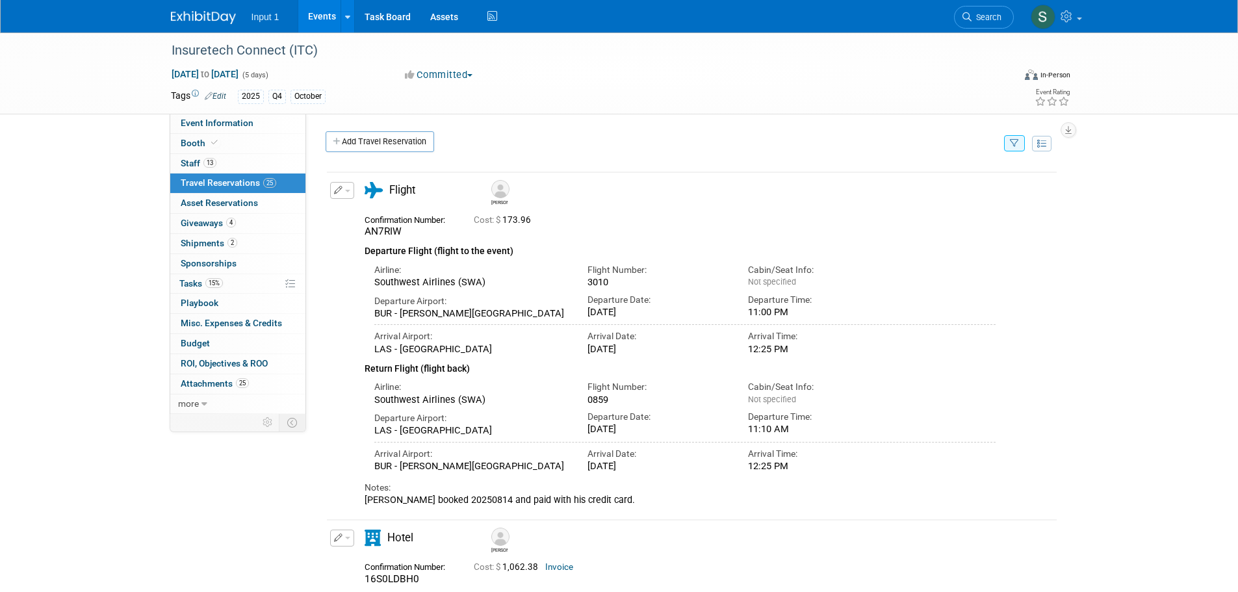
click at [1020, 146] on button "button" at bounding box center [1014, 143] width 21 height 16
click at [966, 184] on select "-- Select Traveler -- All reservation with no one tagged Chris Farfaras Gillian…" at bounding box center [933, 183] width 161 height 18
click at [545, 221] on link "Invoice" at bounding box center [541, 220] width 28 height 10
click at [537, 220] on link "Invoice" at bounding box center [541, 220] width 28 height 10
click at [349, 190] on button "button" at bounding box center [342, 190] width 24 height 17
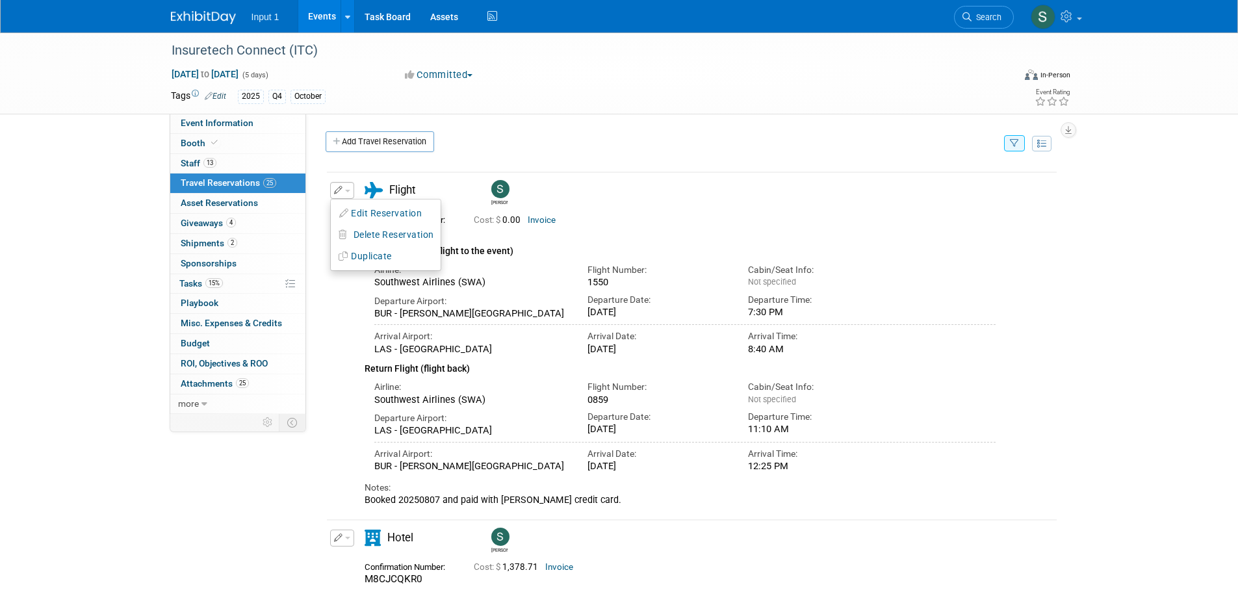
click at [354, 212] on button "Edit Reservation" at bounding box center [386, 213] width 110 height 19
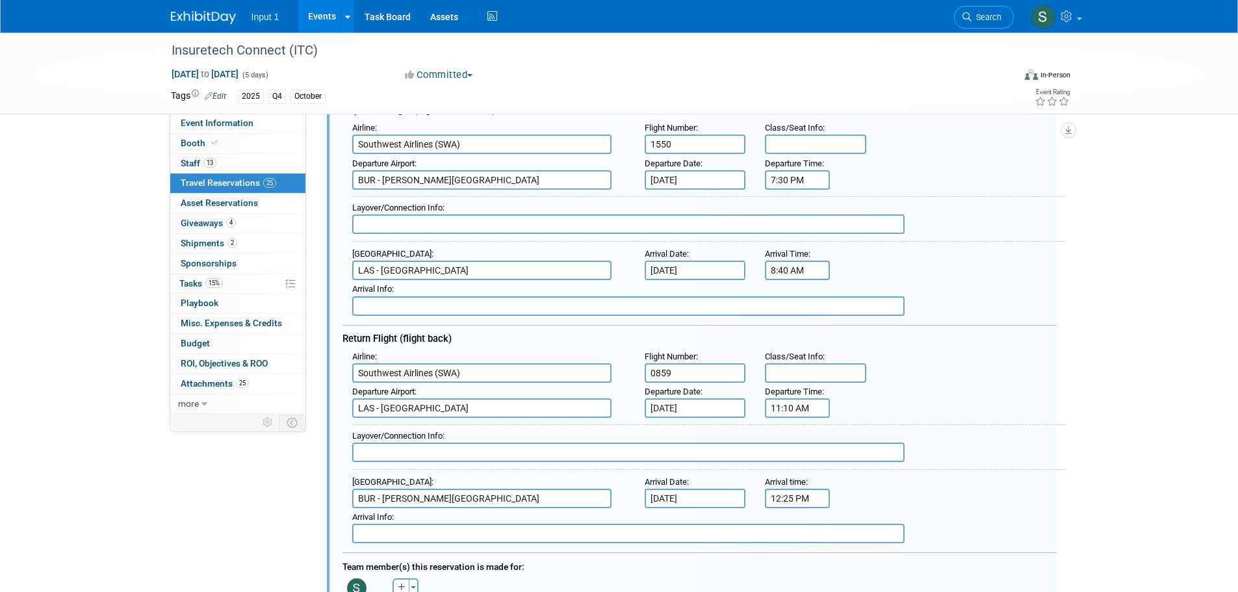
scroll to position [351, 0]
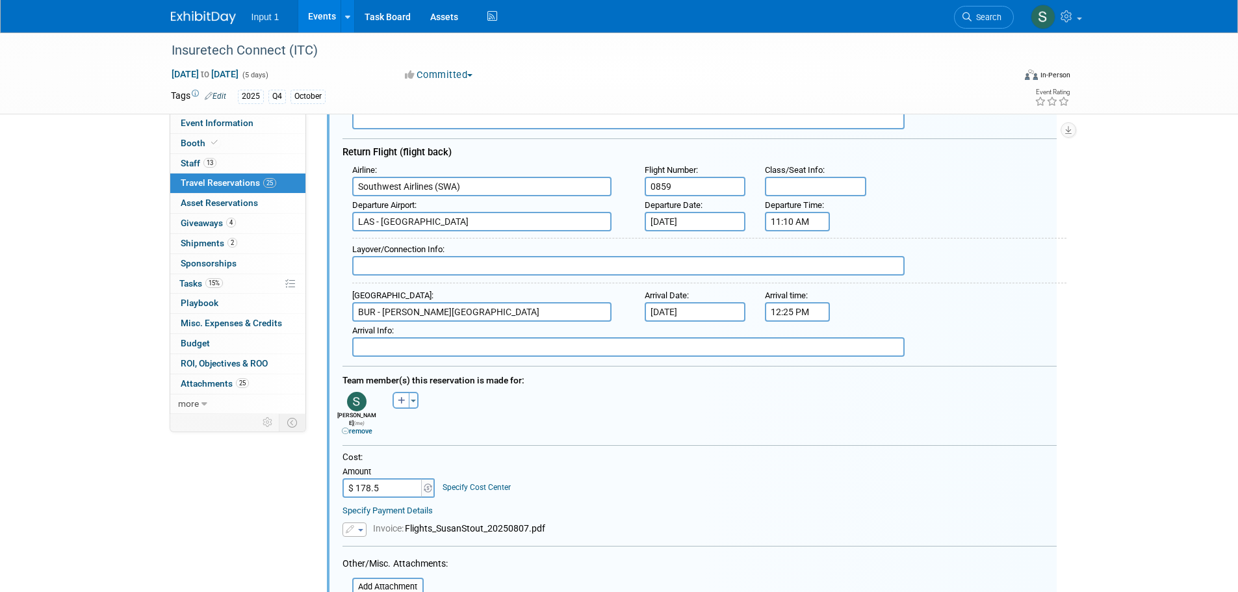
type input "$ 178.51"
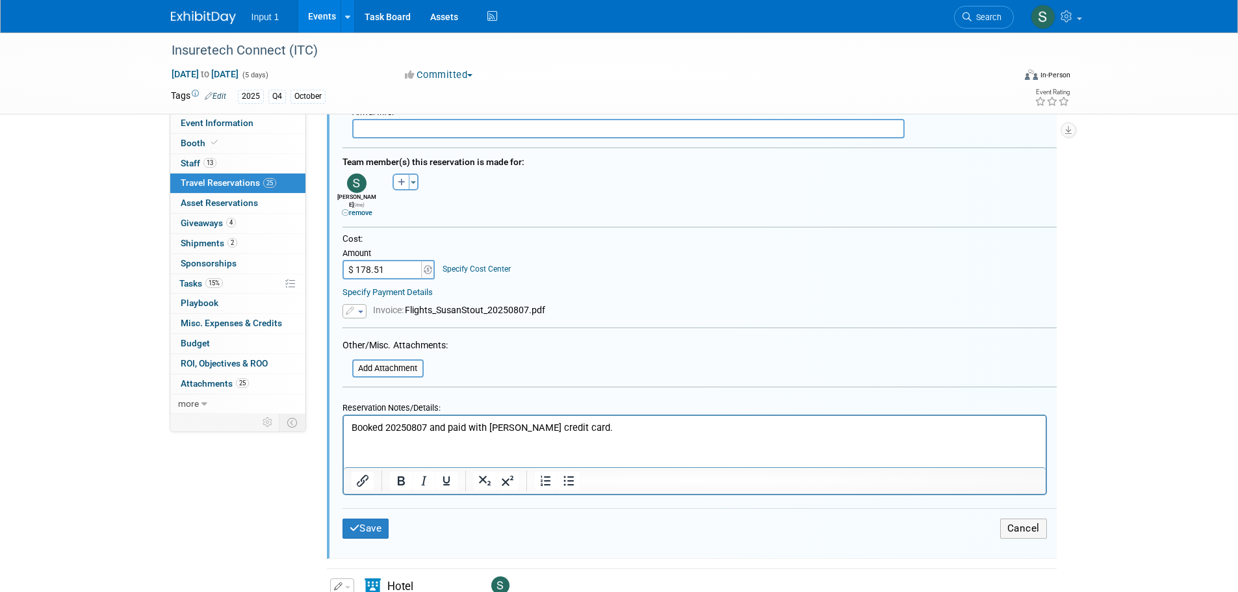
scroll to position [741, 0]
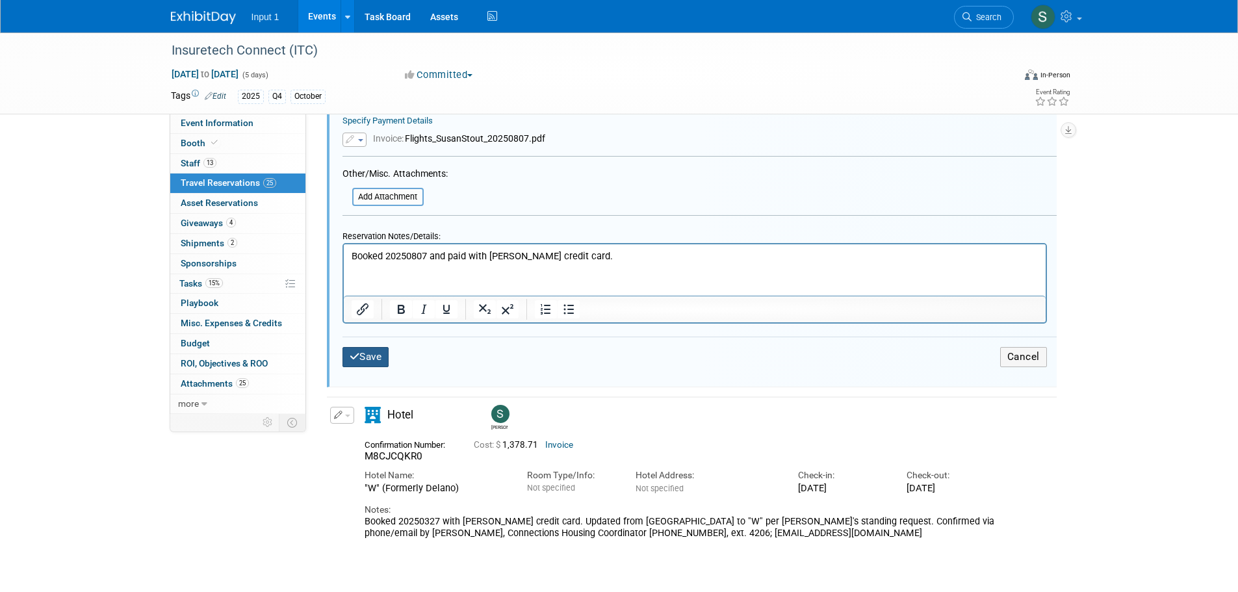
click at [377, 348] on button "Save" at bounding box center [365, 357] width 47 height 20
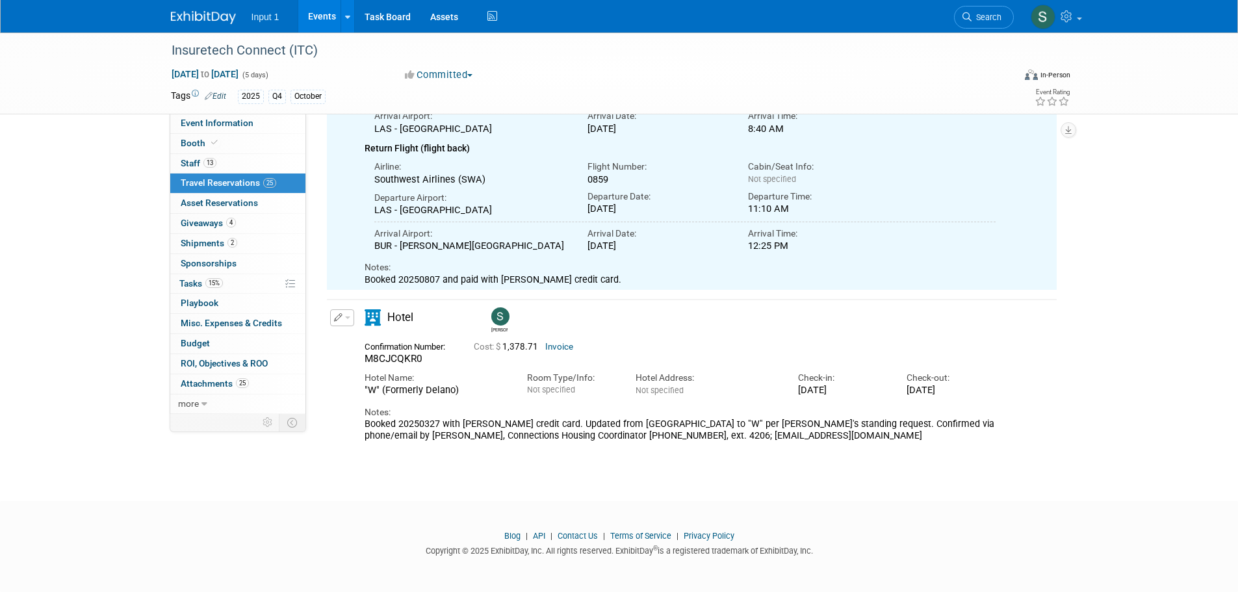
scroll to position [221, 0]
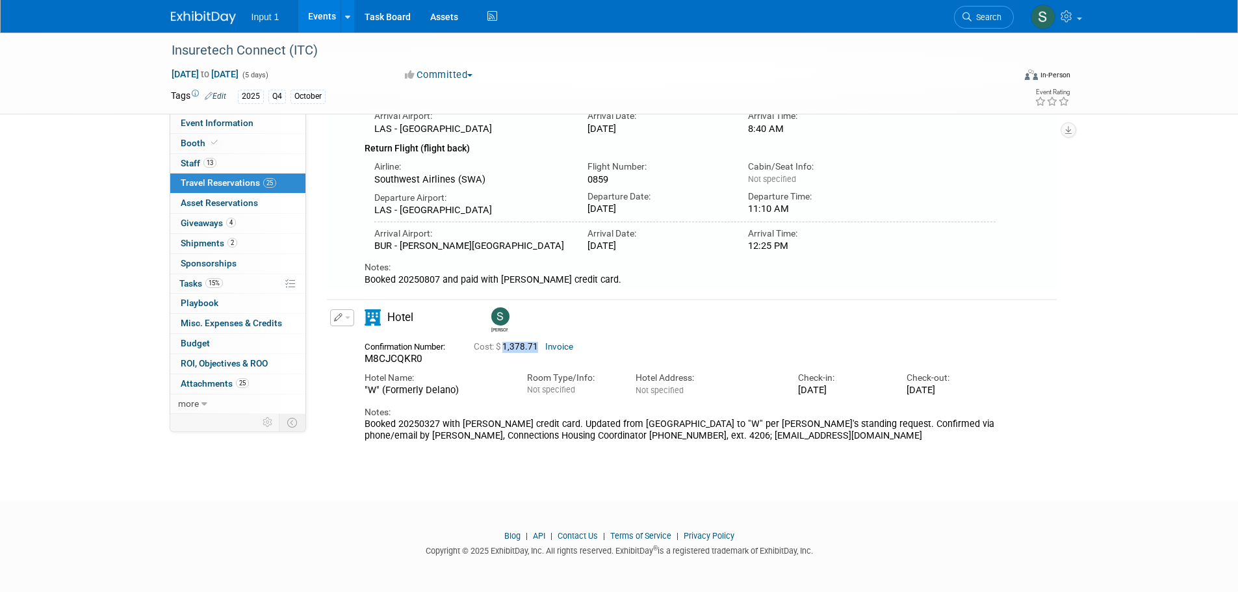
drag, startPoint x: 535, startPoint y: 348, endPoint x: 505, endPoint y: 350, distance: 30.0
click at [505, 350] on span "Cost: $ 1,378.71" at bounding box center [509, 347] width 70 height 10
click at [422, 361] on div "M8CJCQKR0" at bounding box center [409, 359] width 90 height 12
drag, startPoint x: 425, startPoint y: 357, endPoint x: 351, endPoint y: 358, distance: 74.7
click at [351, 358] on div "Edit Reservation Susan" at bounding box center [682, 375] width 710 height 133
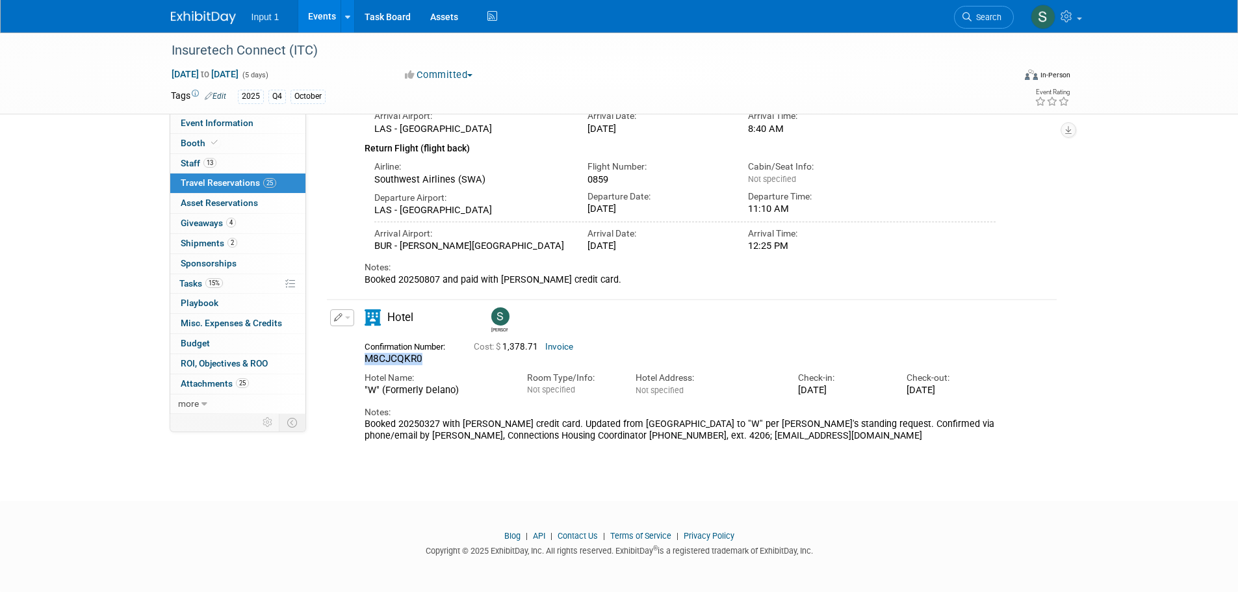
copy span "M8CJCQKR0"
drag, startPoint x: 539, startPoint y: 347, endPoint x: 503, endPoint y: 347, distance: 35.1
click at [503, 347] on span "Cost: $ 1,378.71" at bounding box center [509, 347] width 70 height 10
copy span "1,378.71"
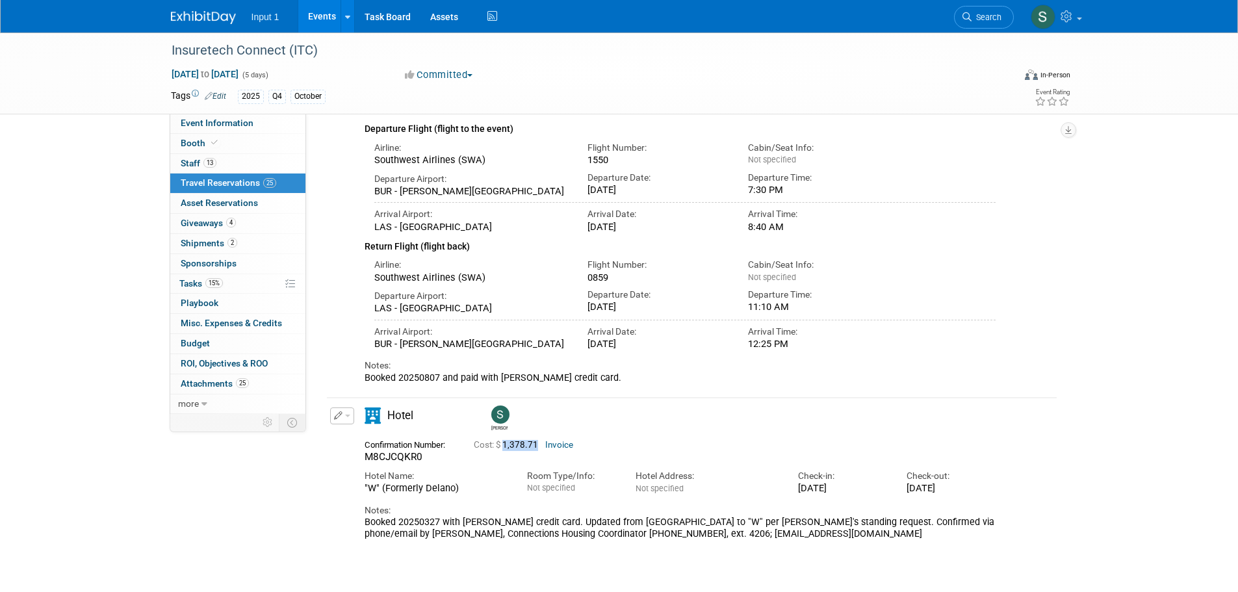
scroll to position [0, 0]
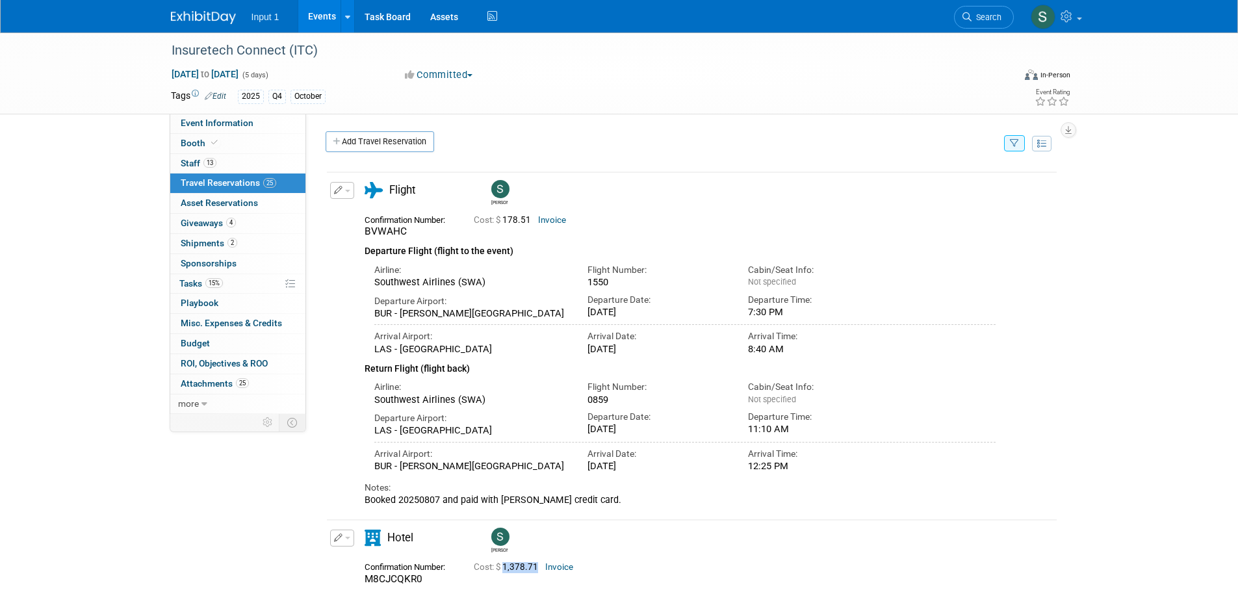
click at [1013, 146] on icon "button" at bounding box center [1014, 144] width 9 height 8
click at [902, 184] on select "-- Select Traveler -- All reservation with no one tagged Chris Farfaras Gillian…" at bounding box center [933, 183] width 161 height 18
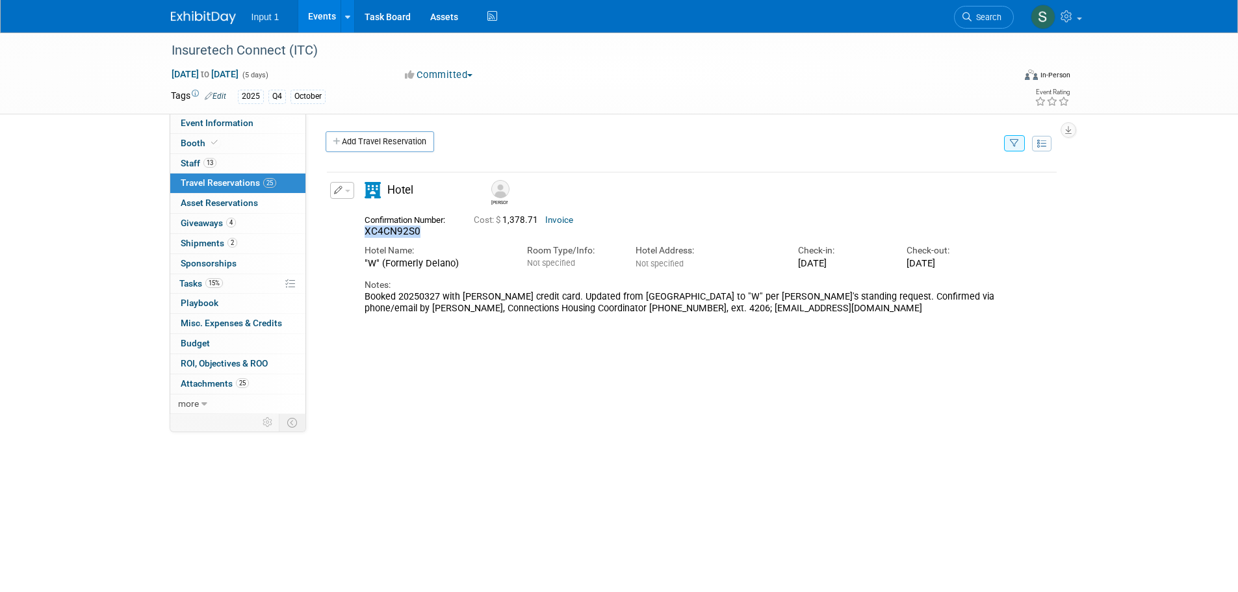
drag, startPoint x: 420, startPoint y: 231, endPoint x: 358, endPoint y: 233, distance: 61.8
click at [358, 233] on div "Confirmation Number: XC4CN92S0" at bounding box center [409, 224] width 109 height 27
copy span "XC4CN92S0"
click at [1017, 146] on icon "button" at bounding box center [1014, 144] width 9 height 8
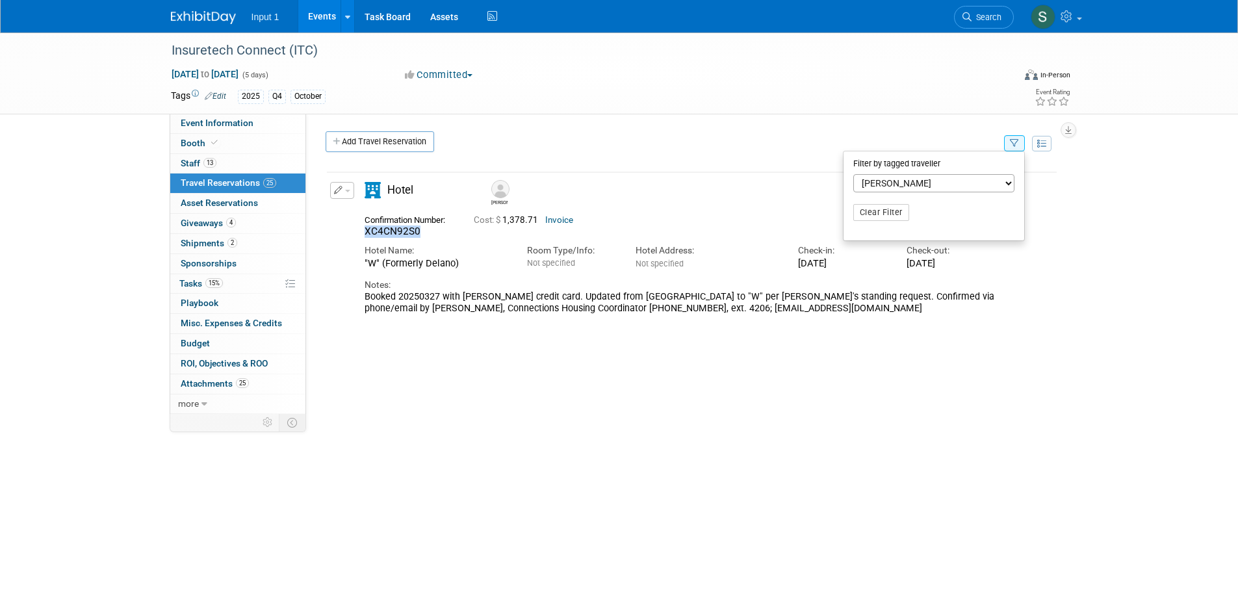
click at [985, 186] on select "-- Select Traveler -- All reservation with no one tagged Chris Farfaras Gillian…" at bounding box center [933, 183] width 161 height 18
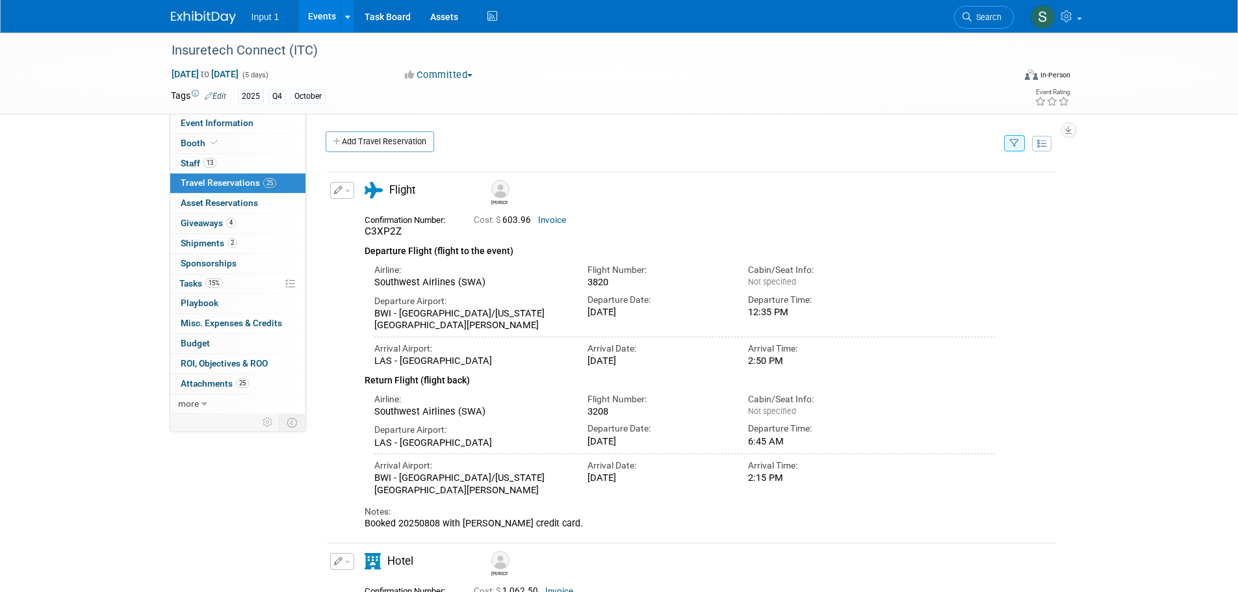
scroll to position [257, 0]
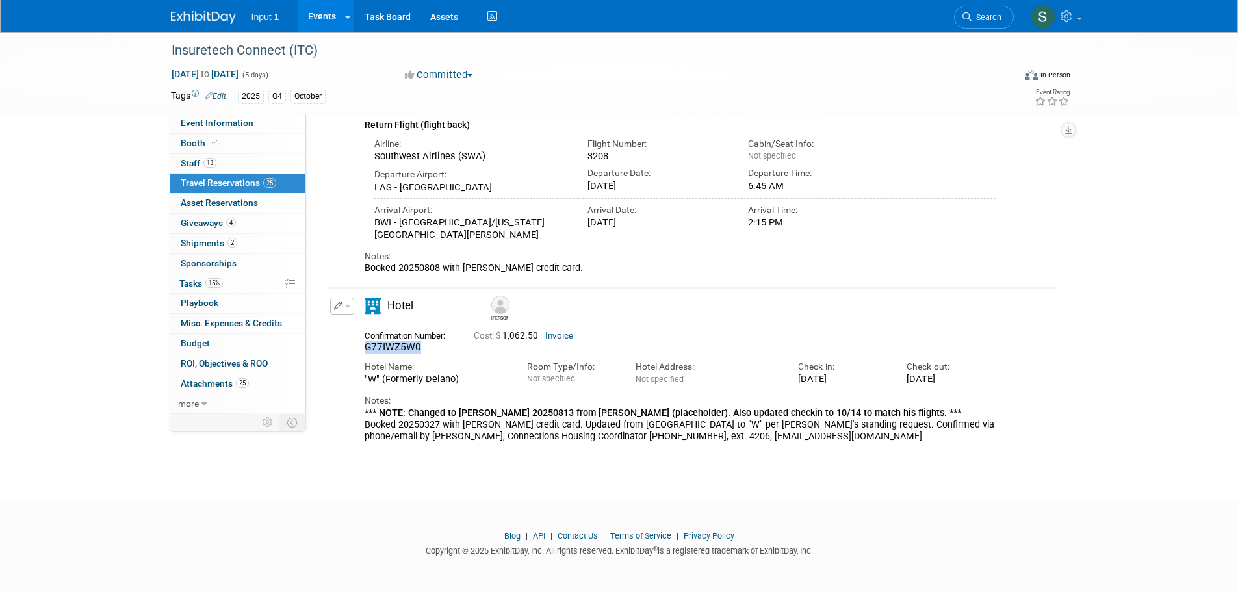
drag, startPoint x: 424, startPoint y: 346, endPoint x: 361, endPoint y: 348, distance: 62.4
click at [361, 348] on div "Confirmation Number: G77IWZ5W0" at bounding box center [409, 340] width 109 height 27
copy span "G77IWZ5W0"
